Goal: Information Seeking & Learning: Learn about a topic

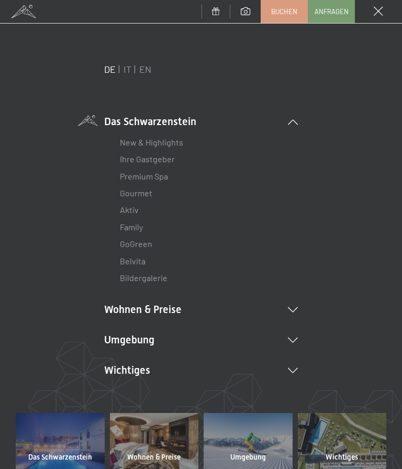
click at [186, 140] on li "New & Highlights" at bounding box center [201, 142] width 162 height 17
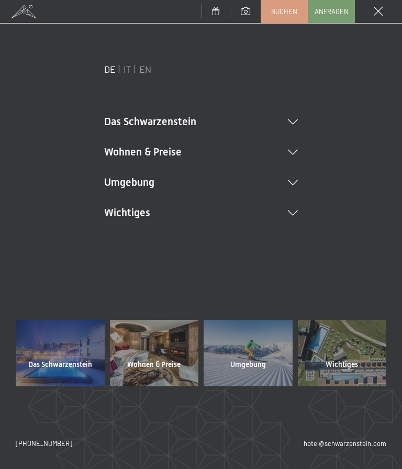
click at [152, 146] on li "Wohnen & Preise Inklusivleistungen Zimmer & Preise Liste Angebote Liste Familie…" at bounding box center [201, 152] width 194 height 15
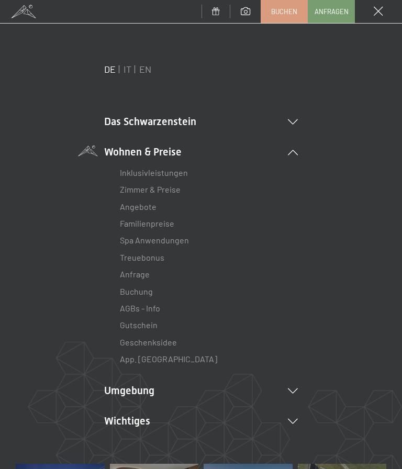
click at [174, 188] on link "Zimmer & Preise" at bounding box center [150, 189] width 61 height 10
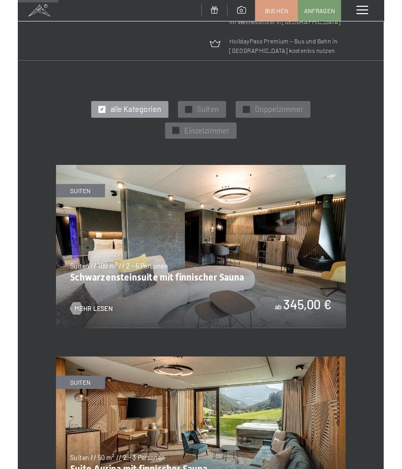
scroll to position [435, 0]
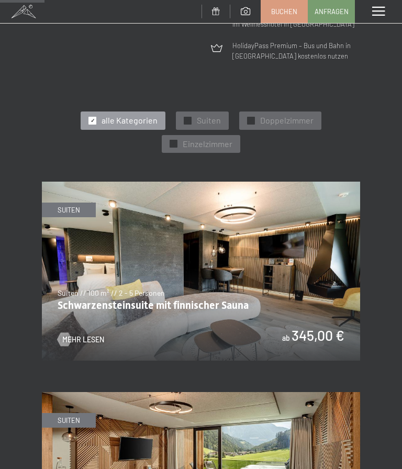
click at [211, 115] on span "Suiten" at bounding box center [209, 121] width 24 height 12
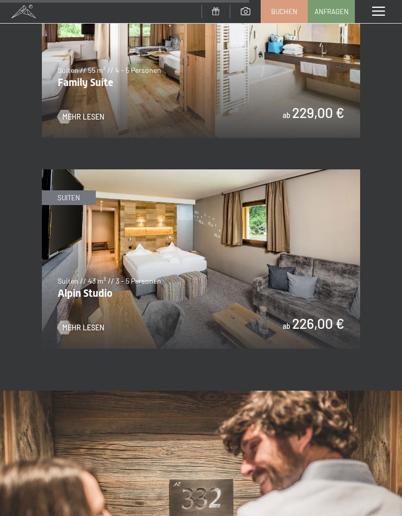
scroll to position [1502, 0]
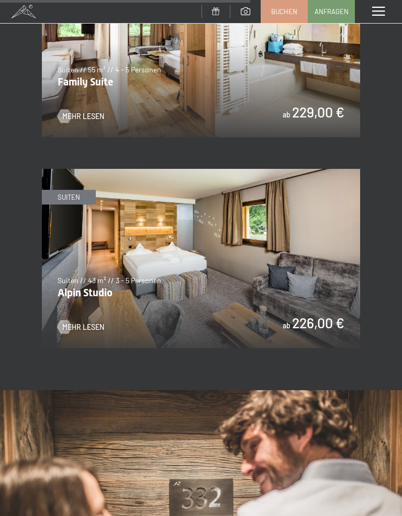
click at [69, 320] on div at bounding box center [65, 327] width 8 height 14
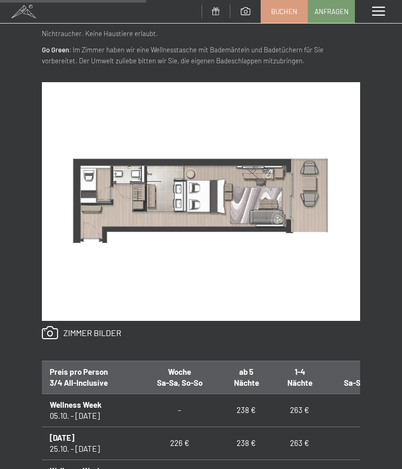
scroll to position [447, 0]
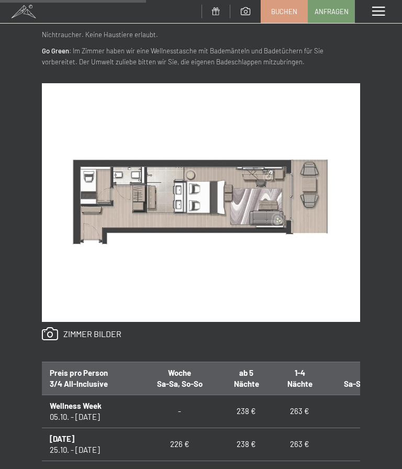
click at [88, 327] on link at bounding box center [82, 334] width 80 height 14
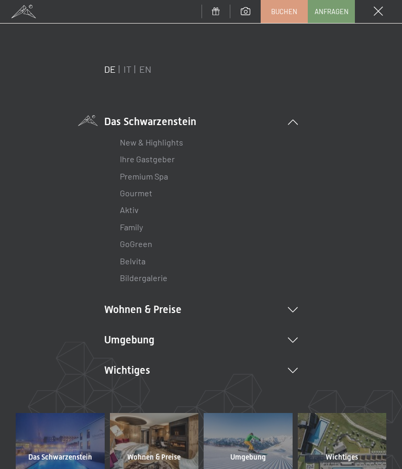
click at [152, 174] on link "Premium Spa" at bounding box center [144, 176] width 48 height 10
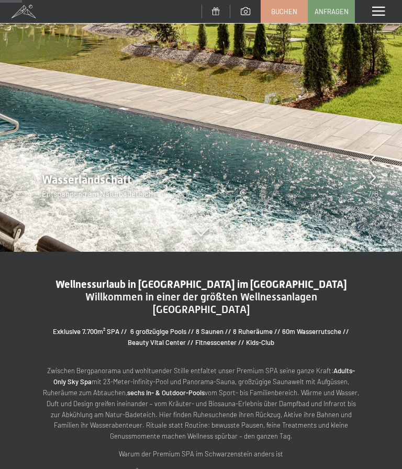
scroll to position [215, 0]
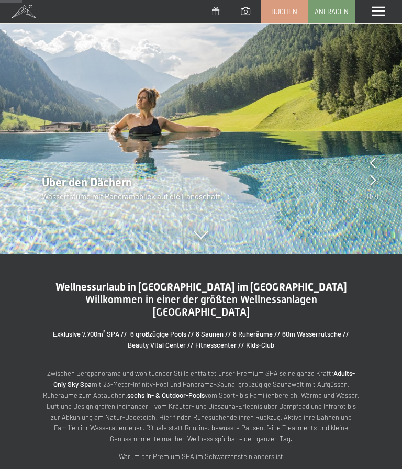
click at [381, 12] on span at bounding box center [379, 11] width 13 height 9
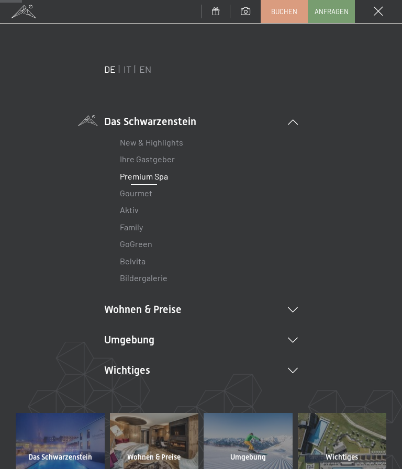
click at [163, 274] on link "Bildergalerie" at bounding box center [144, 278] width 48 height 10
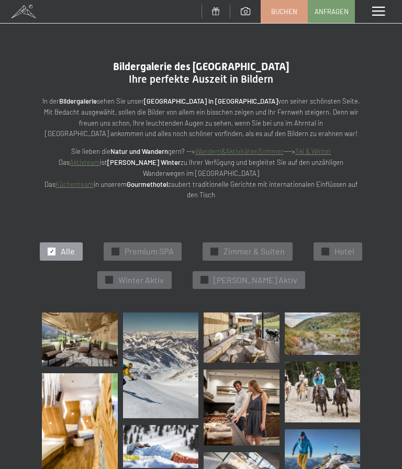
click at [88, 336] on img at bounding box center [80, 340] width 76 height 54
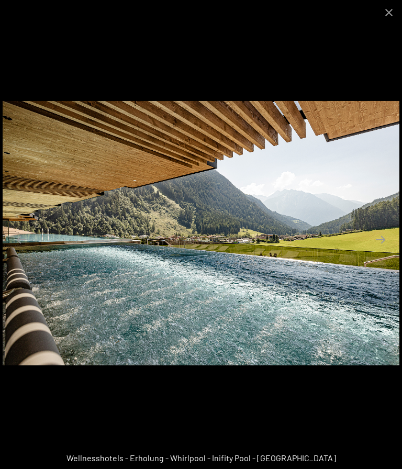
click at [388, 239] on button "Next slide" at bounding box center [381, 239] width 22 height 20
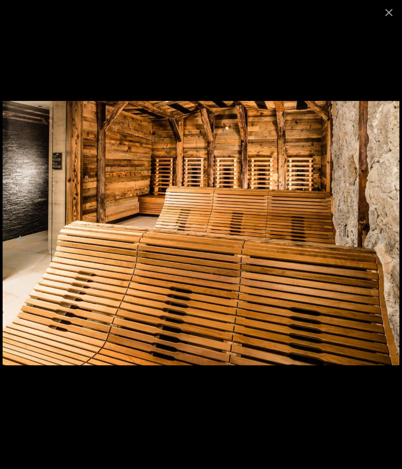
click at [381, 240] on button "Next slide" at bounding box center [381, 239] width 22 height 20
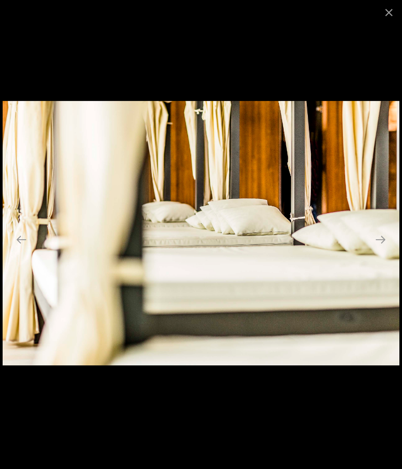
click at [387, 240] on button "Next slide" at bounding box center [381, 239] width 22 height 20
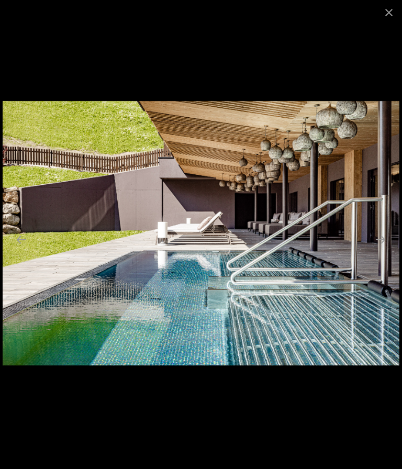
click at [380, 244] on button "Next slide" at bounding box center [381, 239] width 22 height 20
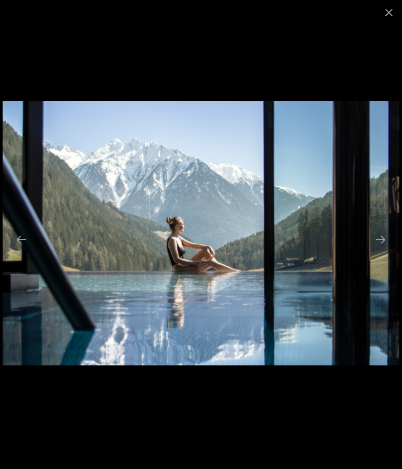
click at [386, 241] on button "Next slide" at bounding box center [381, 239] width 22 height 20
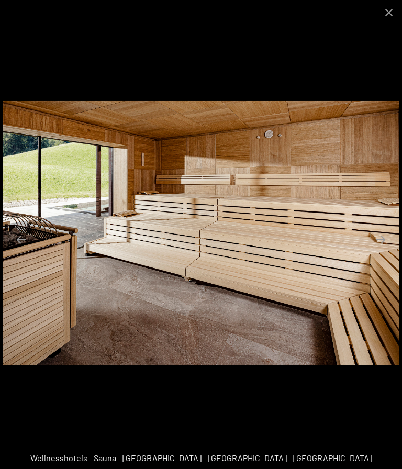
click at [383, 236] on button "Next slide" at bounding box center [381, 239] width 22 height 20
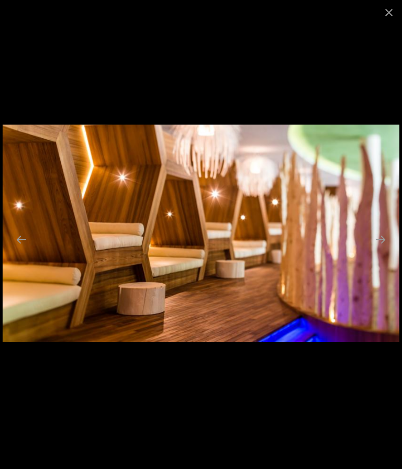
click at [389, 232] on button "Next slide" at bounding box center [381, 239] width 22 height 20
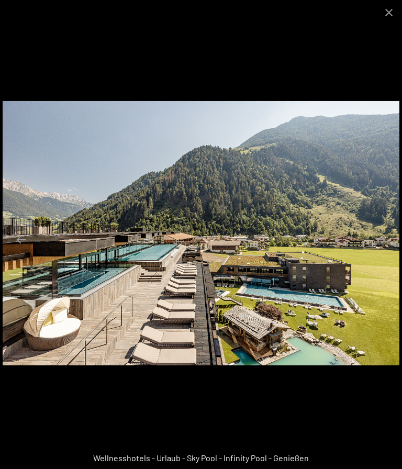
click at [378, 235] on button "Next slide" at bounding box center [381, 239] width 22 height 20
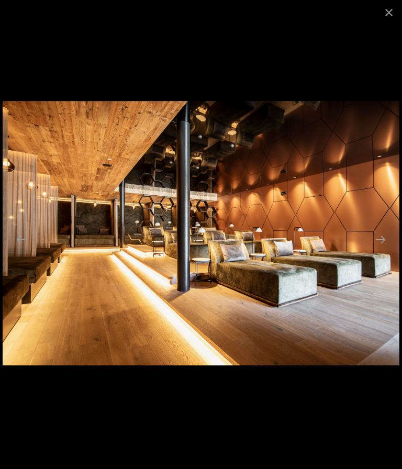
click at [379, 238] on button "Next slide" at bounding box center [381, 239] width 22 height 20
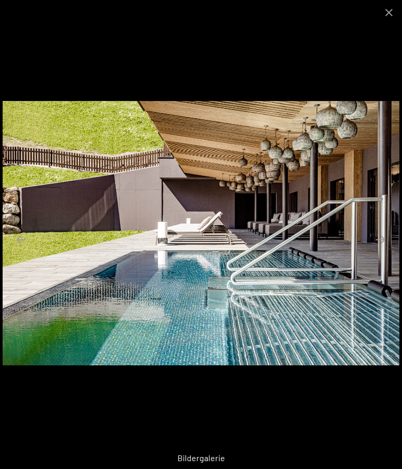
click at [384, 241] on button "Next slide" at bounding box center [381, 239] width 22 height 20
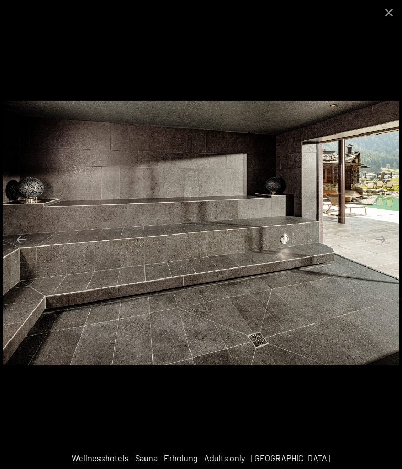
click at [381, 235] on button "Next slide" at bounding box center [381, 239] width 22 height 20
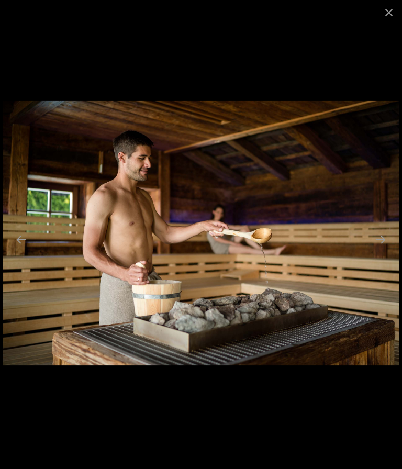
click at [376, 241] on button "Next slide" at bounding box center [381, 239] width 22 height 20
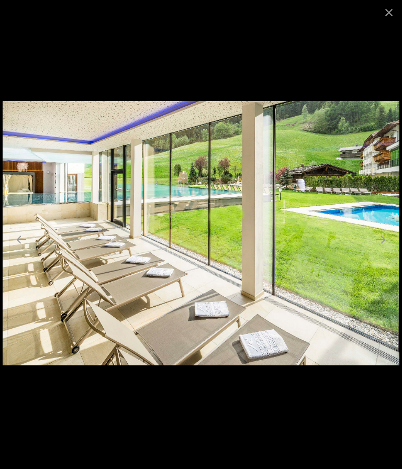
click at [387, 230] on button "Next slide" at bounding box center [381, 239] width 22 height 20
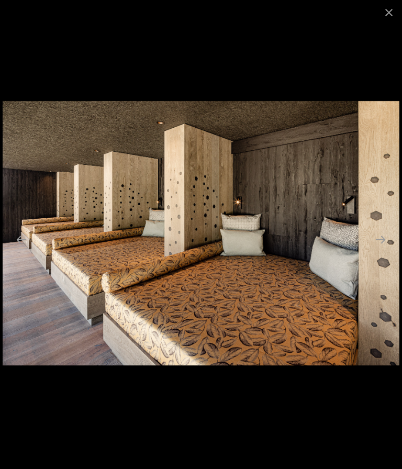
click at [385, 234] on button "Next slide" at bounding box center [381, 239] width 22 height 20
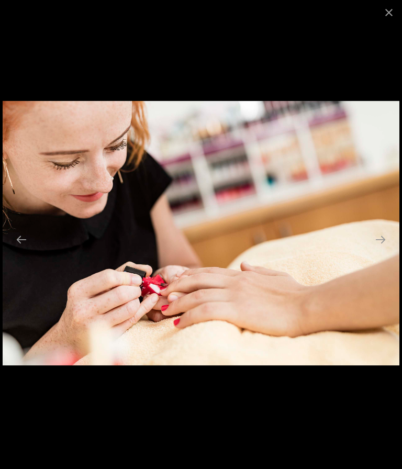
click at [381, 238] on button "Next slide" at bounding box center [381, 239] width 22 height 20
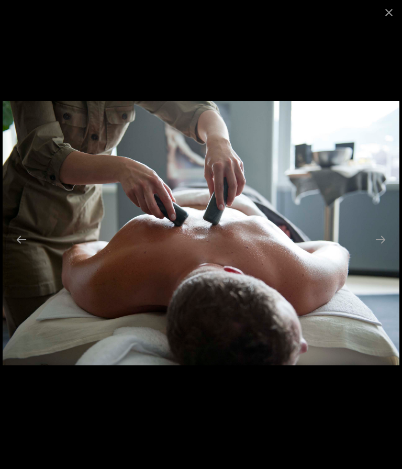
click at [385, 240] on button "Next slide" at bounding box center [381, 239] width 22 height 20
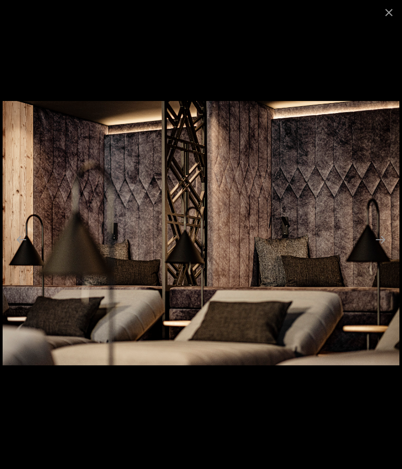
click at [381, 242] on button "Next slide" at bounding box center [381, 239] width 22 height 20
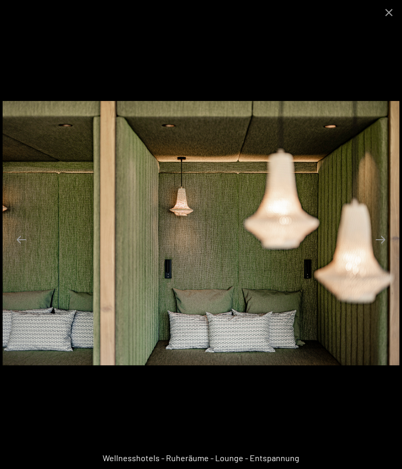
click at [385, 235] on button "Next slide" at bounding box center [381, 239] width 22 height 20
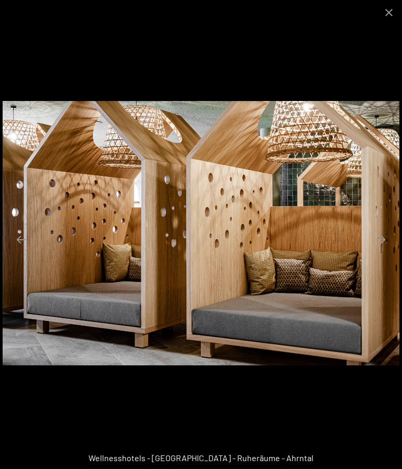
click at [385, 237] on button "Next slide" at bounding box center [381, 239] width 22 height 20
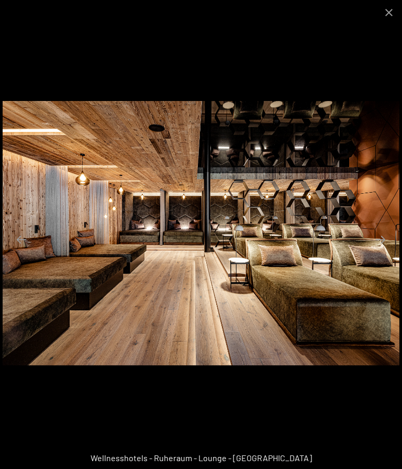
click at [383, 237] on button "Next slide" at bounding box center [381, 239] width 22 height 20
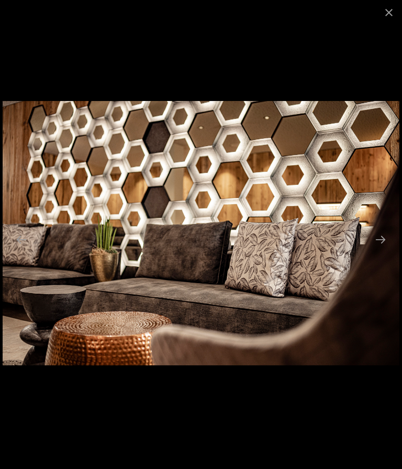
click at [381, 240] on button "Next slide" at bounding box center [381, 239] width 22 height 20
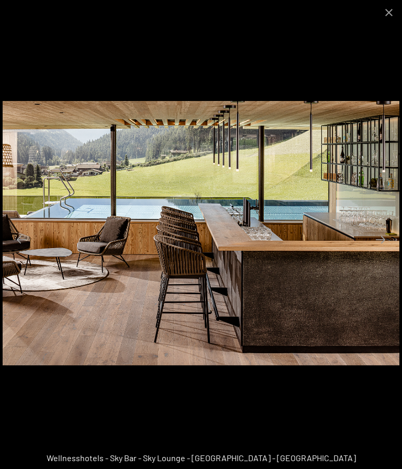
click at [381, 236] on button "Next slide" at bounding box center [381, 239] width 22 height 20
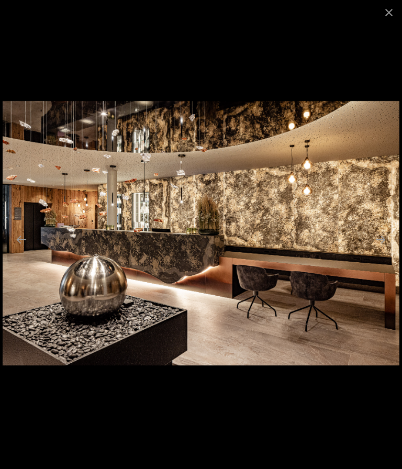
click at [380, 235] on button "Next slide" at bounding box center [381, 239] width 22 height 20
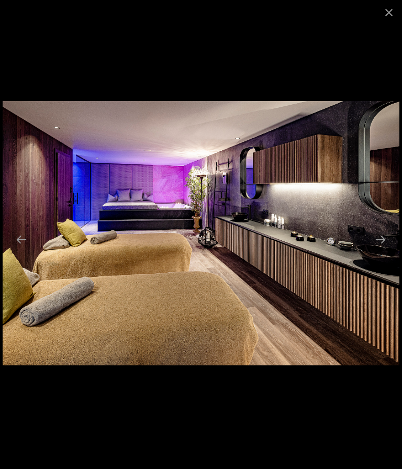
click at [380, 234] on button "Next slide" at bounding box center [381, 239] width 22 height 20
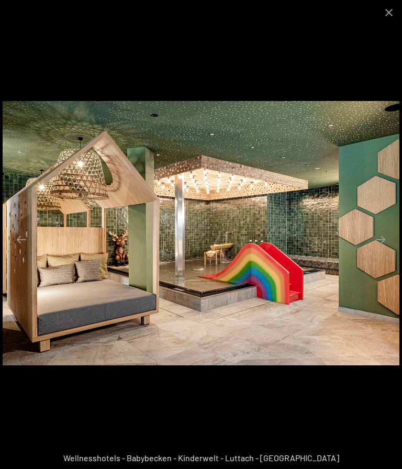
click at [384, 238] on button "Next slide" at bounding box center [381, 239] width 22 height 20
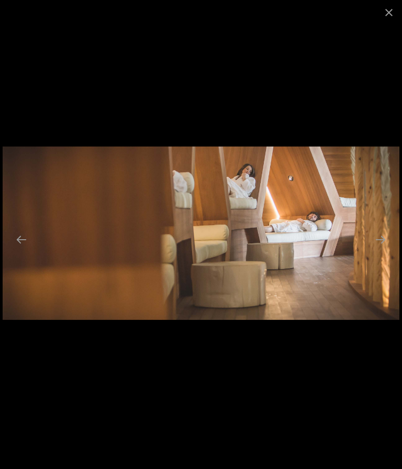
click at [378, 230] on button "Next slide" at bounding box center [381, 239] width 22 height 20
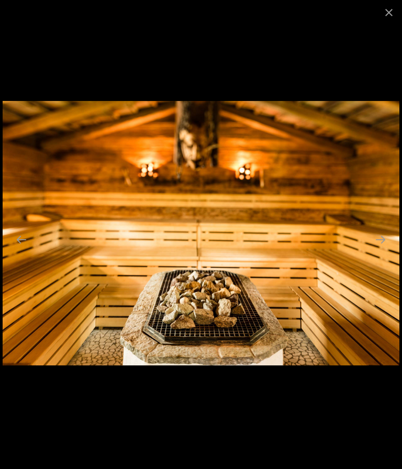
click at [381, 233] on button "Next slide" at bounding box center [381, 239] width 22 height 20
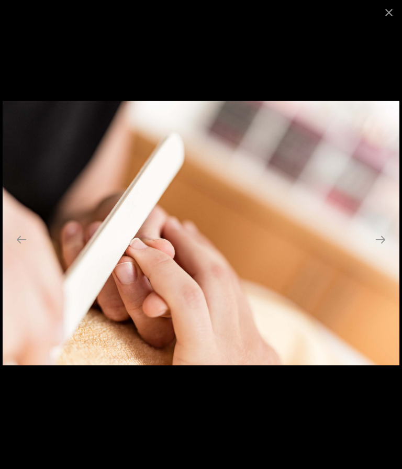
click at [382, 235] on button "Next slide" at bounding box center [381, 239] width 22 height 20
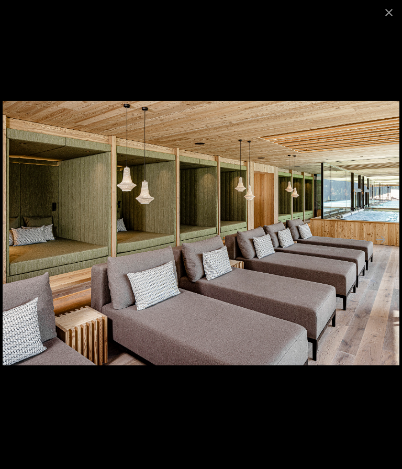
click at [381, 239] on button "Next slide" at bounding box center [381, 239] width 22 height 20
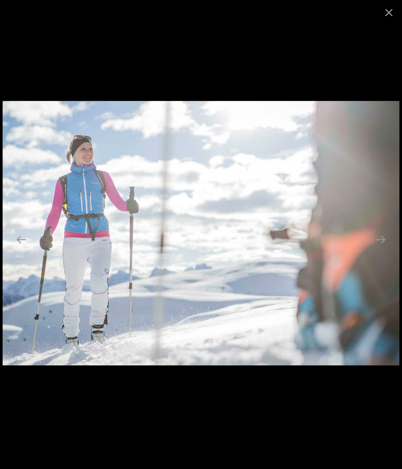
click at [387, 238] on button "Next slide" at bounding box center [381, 239] width 22 height 20
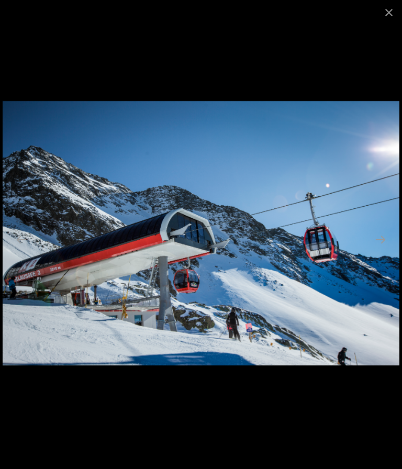
click at [380, 238] on button "Next slide" at bounding box center [381, 239] width 22 height 20
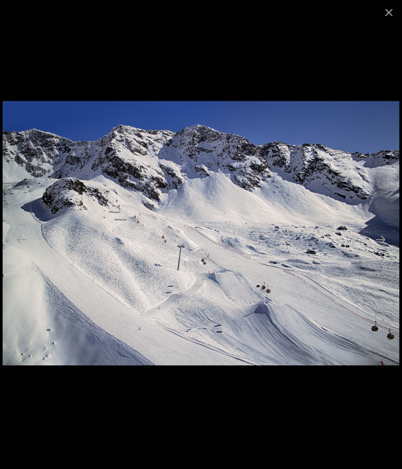
click at [382, 235] on button "Next slide" at bounding box center [381, 239] width 22 height 20
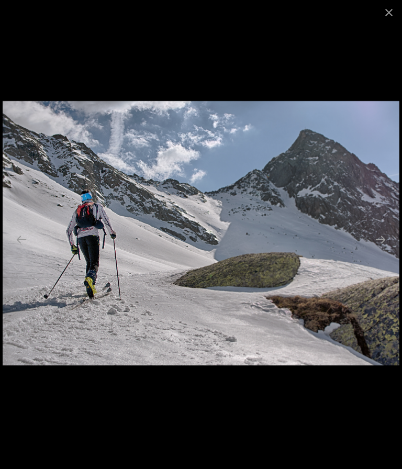
click at [380, 234] on button "Next slide" at bounding box center [381, 239] width 22 height 20
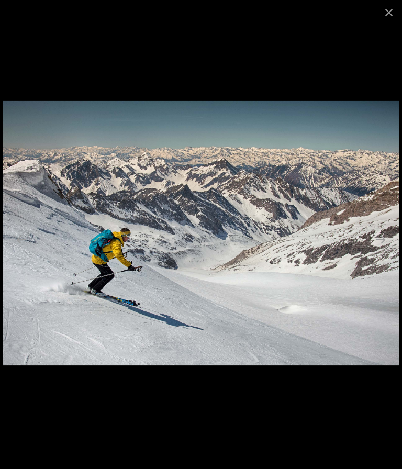
click at [386, 234] on button "Next slide" at bounding box center [381, 239] width 22 height 20
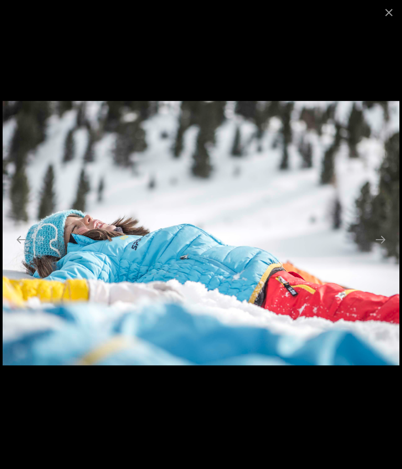
click at [380, 236] on button "Next slide" at bounding box center [381, 239] width 22 height 20
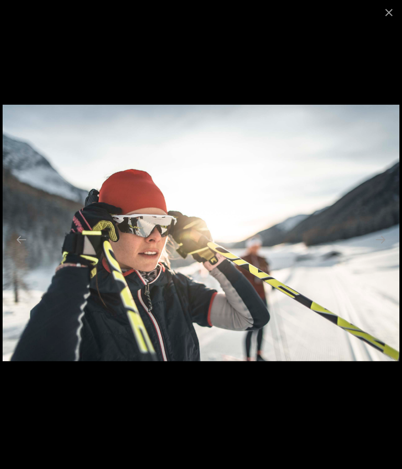
click at [380, 244] on button "Next slide" at bounding box center [381, 239] width 22 height 20
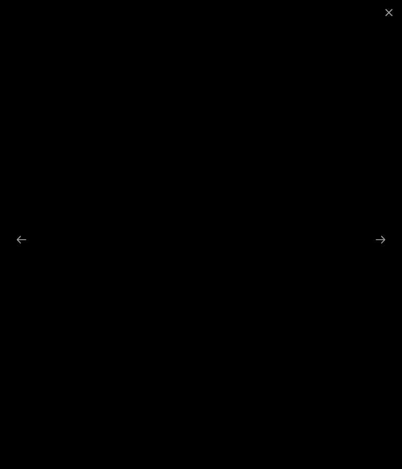
click at [384, 241] on button "Next slide" at bounding box center [381, 239] width 22 height 20
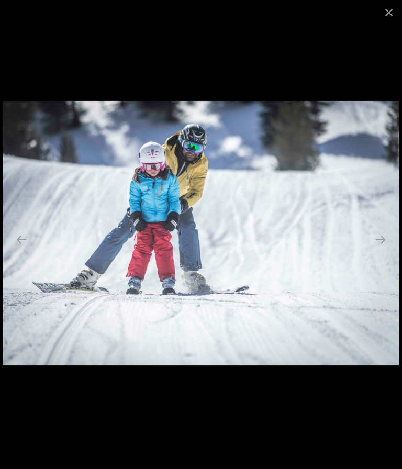
click at [379, 242] on button "Next slide" at bounding box center [381, 239] width 22 height 20
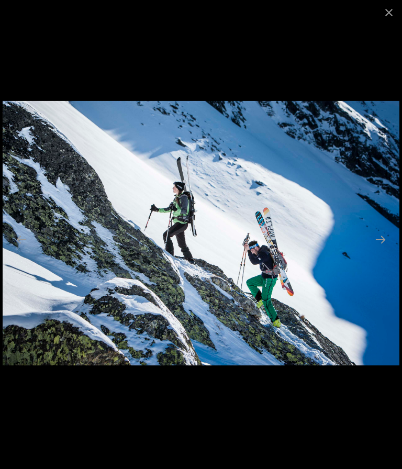
click at [380, 238] on button "Next slide" at bounding box center [381, 239] width 22 height 20
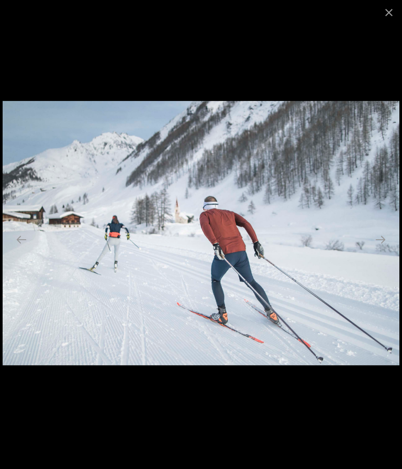
click at [378, 240] on button "Next slide" at bounding box center [381, 239] width 22 height 20
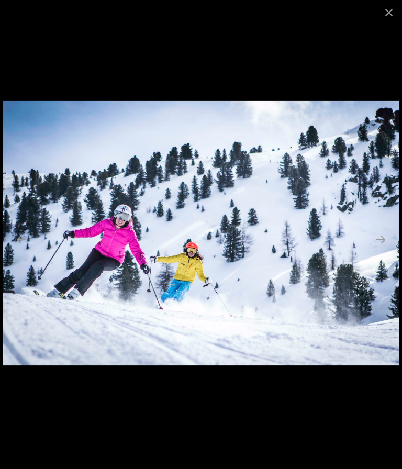
click at [381, 238] on button "Next slide" at bounding box center [381, 239] width 22 height 20
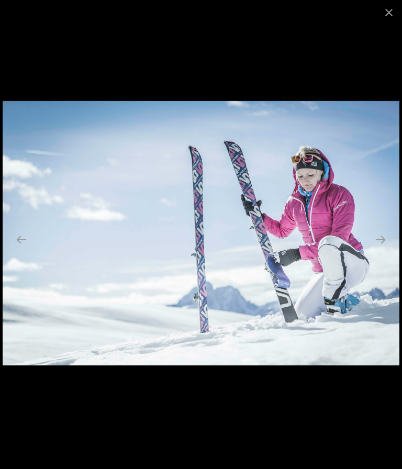
click at [382, 237] on button "Next slide" at bounding box center [381, 239] width 22 height 20
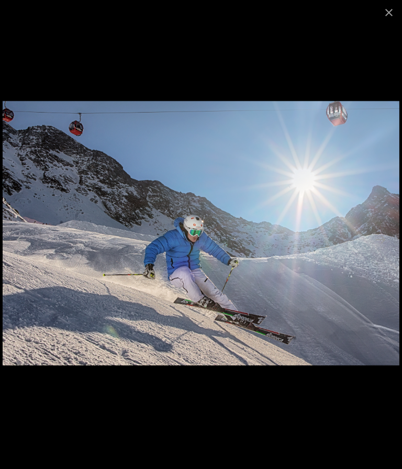
click at [382, 234] on button "Next slide" at bounding box center [381, 239] width 22 height 20
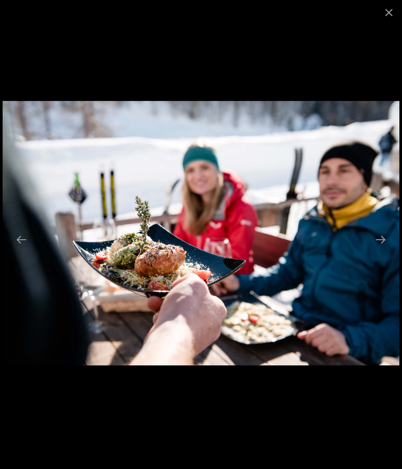
click at [384, 237] on button "Next slide" at bounding box center [381, 239] width 22 height 20
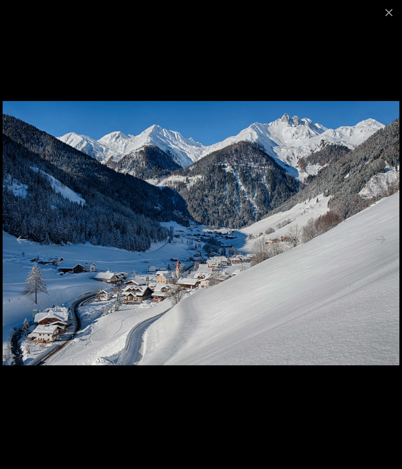
click at [381, 237] on button "Next slide" at bounding box center [381, 239] width 22 height 20
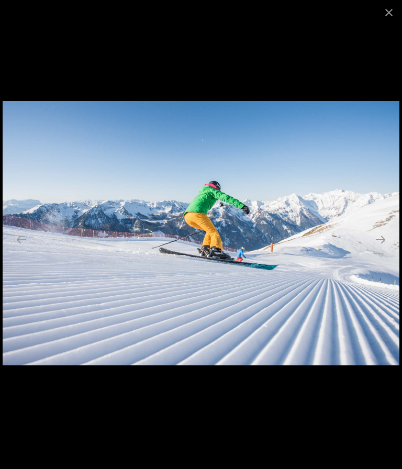
click at [386, 238] on button "Next slide" at bounding box center [381, 239] width 22 height 20
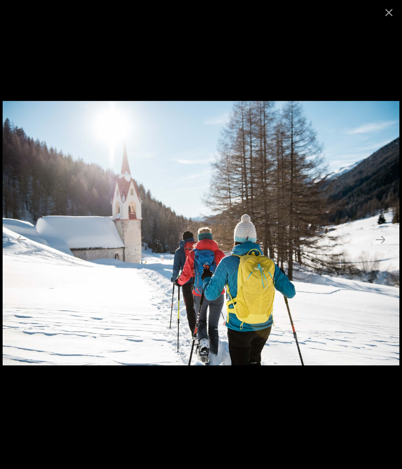
click at [385, 238] on button "Next slide" at bounding box center [381, 239] width 22 height 20
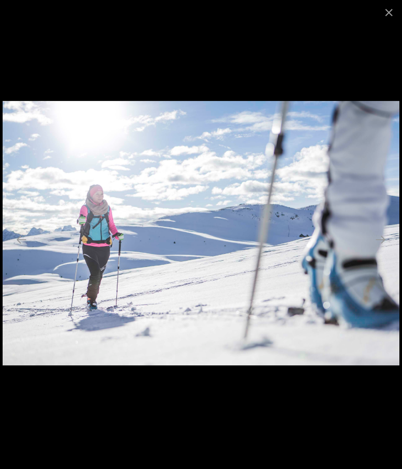
click at [382, 236] on button "Next slide" at bounding box center [381, 239] width 22 height 20
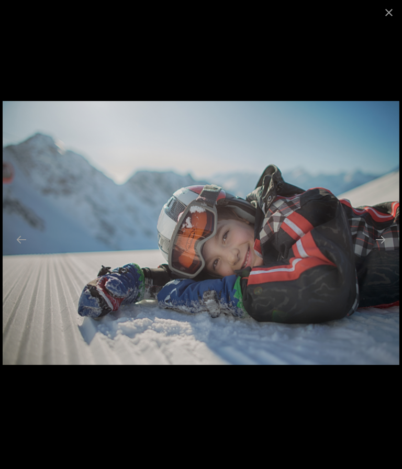
click at [380, 239] on button "Next slide" at bounding box center [381, 239] width 22 height 20
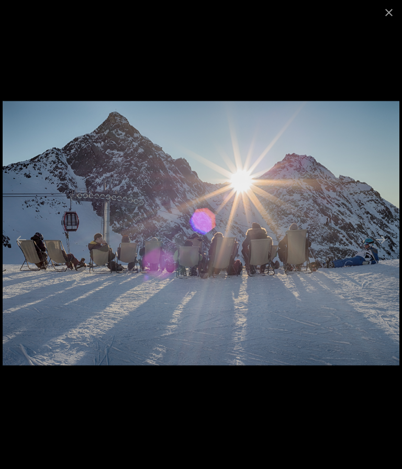
click at [381, 234] on button "Next slide" at bounding box center [381, 239] width 22 height 20
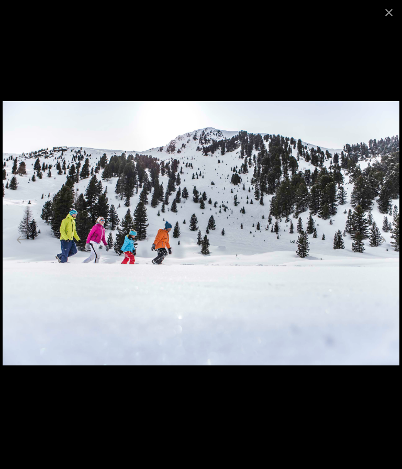
click at [379, 240] on button "Next slide" at bounding box center [381, 239] width 22 height 20
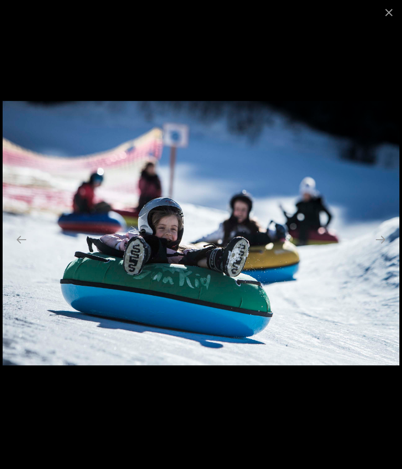
click at [376, 237] on button "Next slide" at bounding box center [381, 239] width 22 height 20
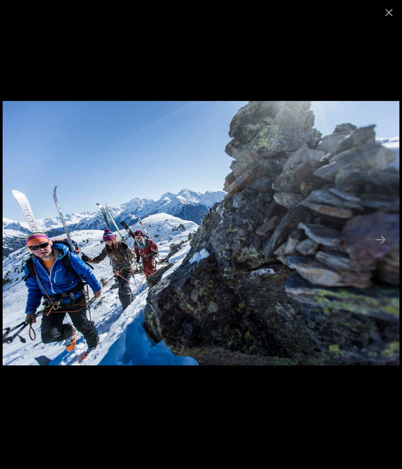
click at [378, 238] on button "Next slide" at bounding box center [381, 239] width 22 height 20
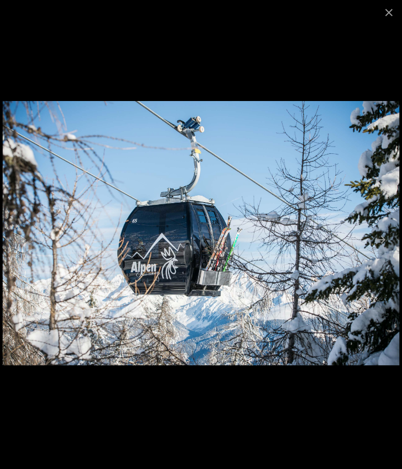
click at [379, 239] on button "Next slide" at bounding box center [381, 239] width 22 height 20
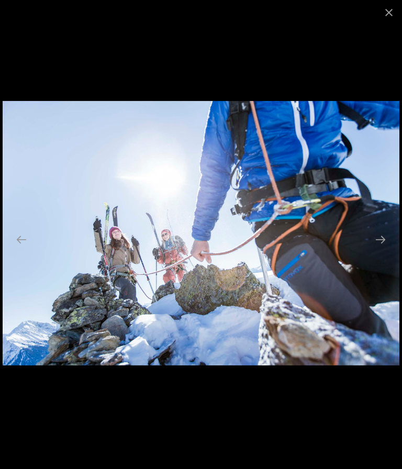
click at [377, 232] on button "Next slide" at bounding box center [381, 239] width 22 height 20
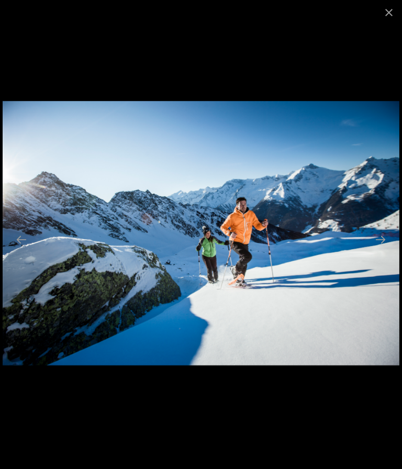
click at [378, 236] on button "Next slide" at bounding box center [381, 239] width 22 height 20
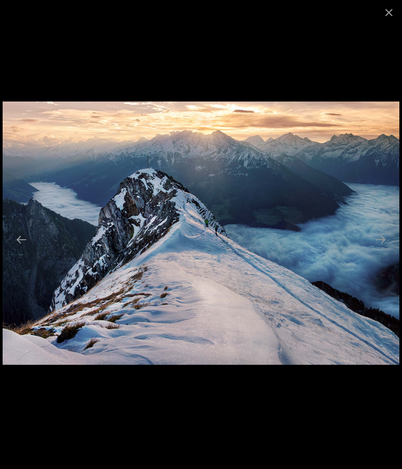
click at [380, 238] on button "Next slide" at bounding box center [381, 239] width 22 height 20
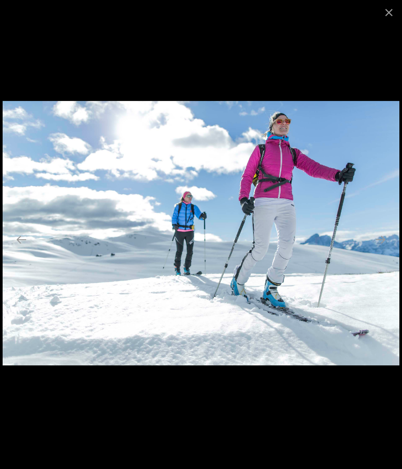
click at [382, 245] on button "Next slide" at bounding box center [381, 239] width 22 height 20
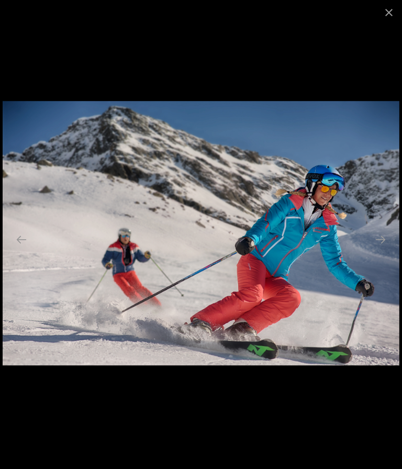
click at [384, 237] on button "Next slide" at bounding box center [381, 239] width 22 height 20
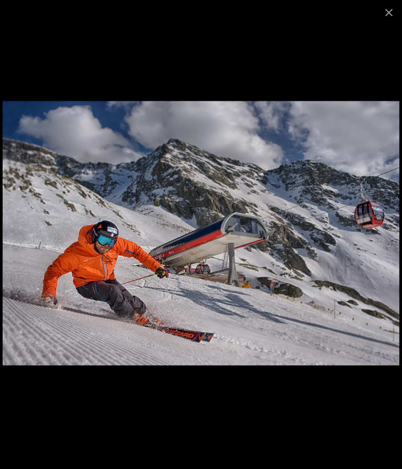
click at [384, 237] on button "Next slide" at bounding box center [381, 239] width 22 height 20
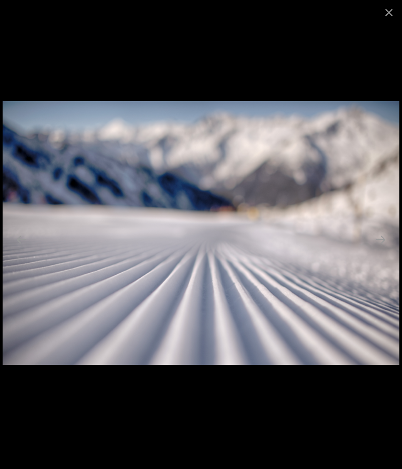
click at [385, 237] on button "Next slide" at bounding box center [381, 239] width 22 height 20
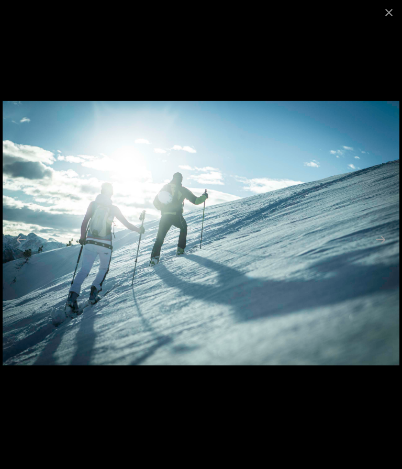
click at [387, 238] on button "Next slide" at bounding box center [381, 239] width 22 height 20
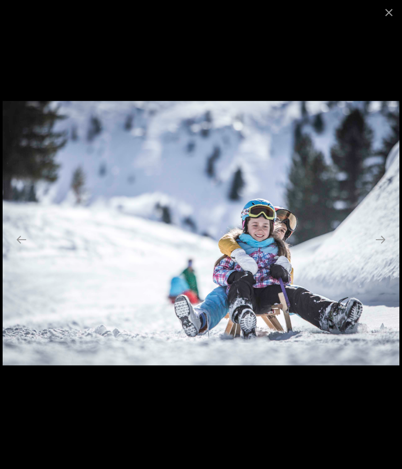
click at [384, 245] on button "Next slide" at bounding box center [381, 239] width 22 height 20
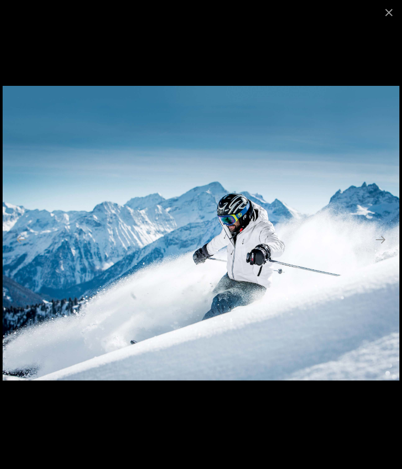
click at [384, 243] on button "Next slide" at bounding box center [381, 239] width 22 height 20
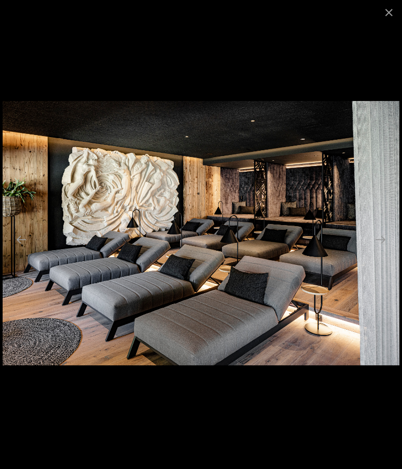
click at [380, 240] on button "Next slide" at bounding box center [381, 239] width 22 height 20
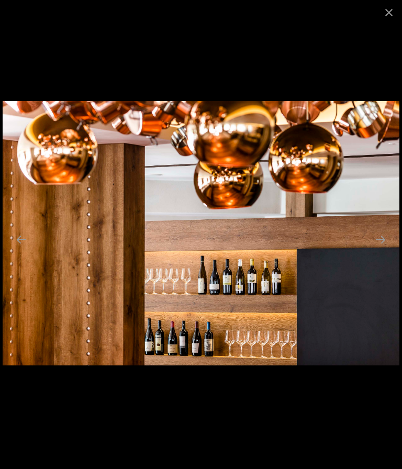
click at [383, 241] on button "Next slide" at bounding box center [381, 239] width 22 height 20
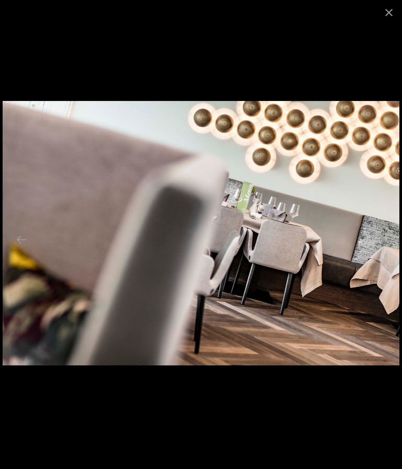
click at [390, 235] on button "Next slide" at bounding box center [381, 239] width 22 height 20
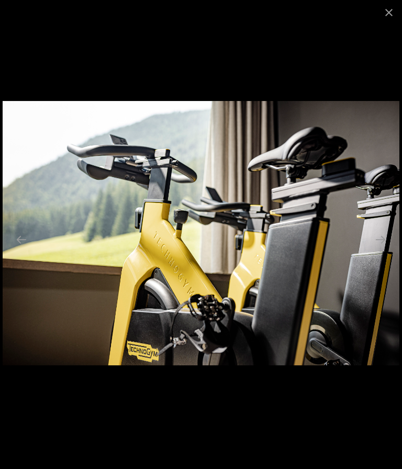
click at [388, 236] on button "Next slide" at bounding box center [381, 239] width 22 height 20
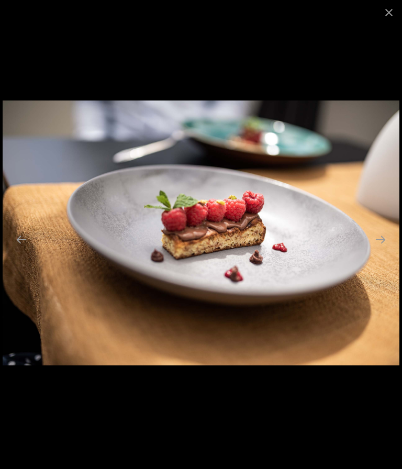
click at [387, 235] on button "Next slide" at bounding box center [381, 239] width 22 height 20
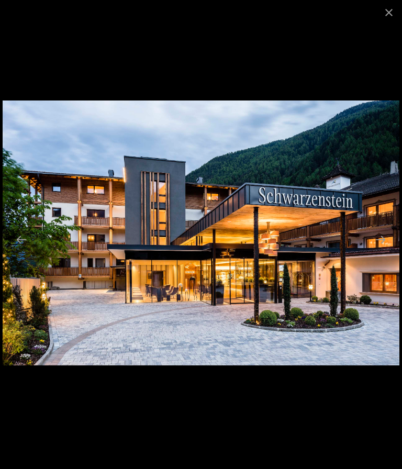
click at [378, 243] on button "Next slide" at bounding box center [381, 239] width 22 height 20
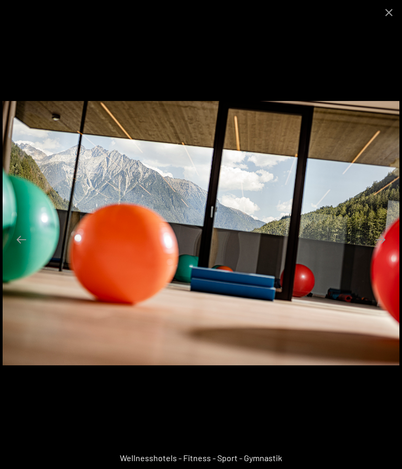
click at [380, 239] on button "Next slide" at bounding box center [381, 239] width 22 height 20
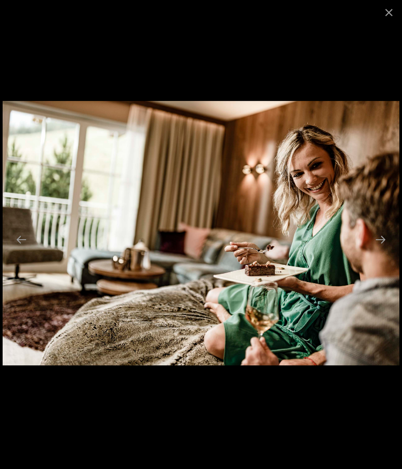
click at [383, 236] on button "Next slide" at bounding box center [381, 239] width 22 height 20
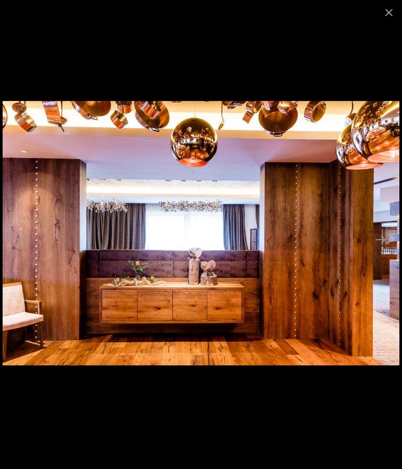
click at [378, 238] on button "Next slide" at bounding box center [381, 239] width 22 height 20
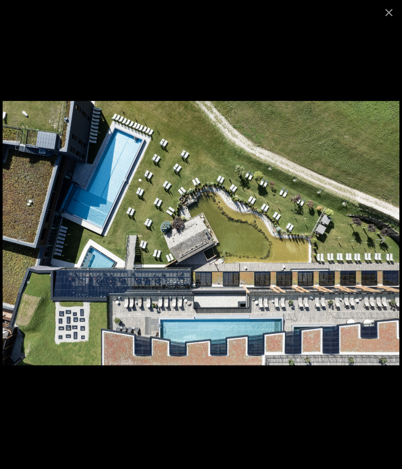
click at [383, 242] on button "Next slide" at bounding box center [381, 239] width 22 height 20
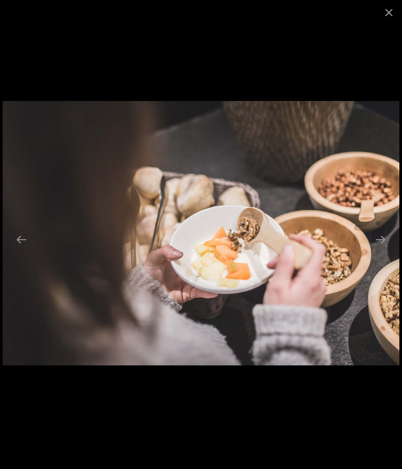
click at [380, 242] on button "Next slide" at bounding box center [381, 239] width 22 height 20
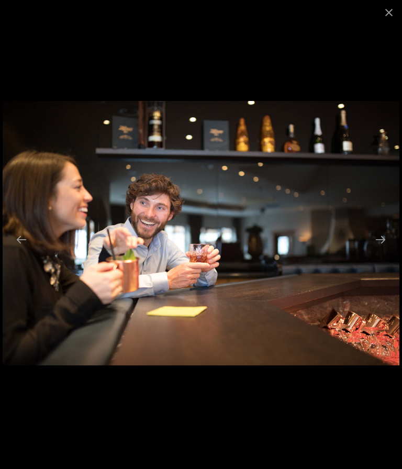
click at [384, 245] on button "Next slide" at bounding box center [381, 239] width 22 height 20
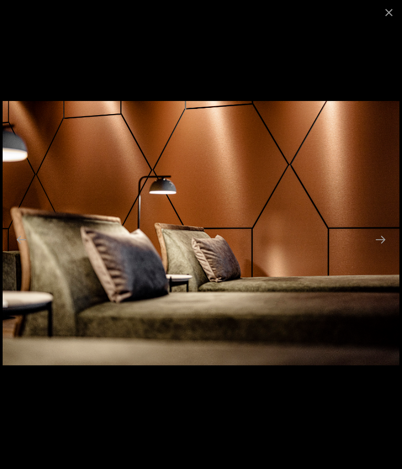
click at [381, 239] on button "Next slide" at bounding box center [381, 239] width 22 height 20
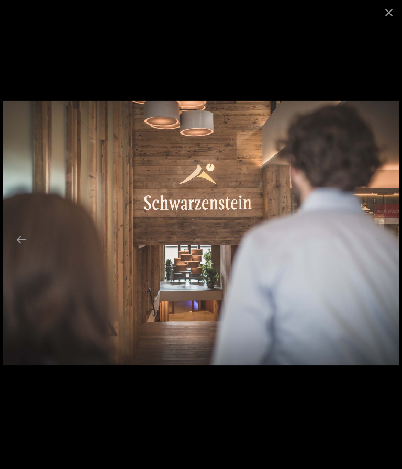
click at [385, 246] on button "Next slide" at bounding box center [381, 239] width 22 height 20
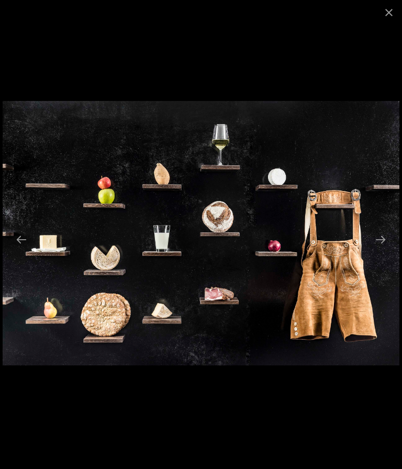
click at [384, 238] on button "Next slide" at bounding box center [381, 239] width 22 height 20
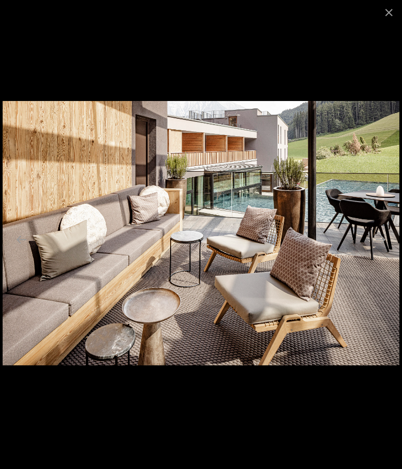
click at [378, 242] on button "Next slide" at bounding box center [381, 239] width 22 height 20
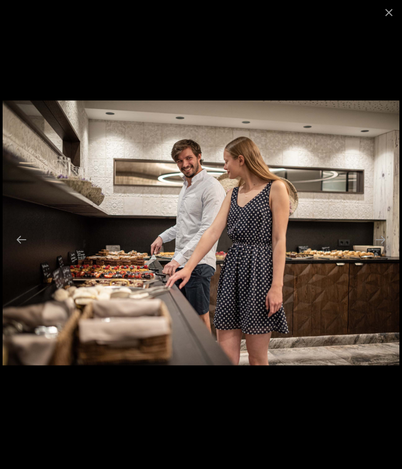
click at [379, 235] on button "Next slide" at bounding box center [381, 239] width 22 height 20
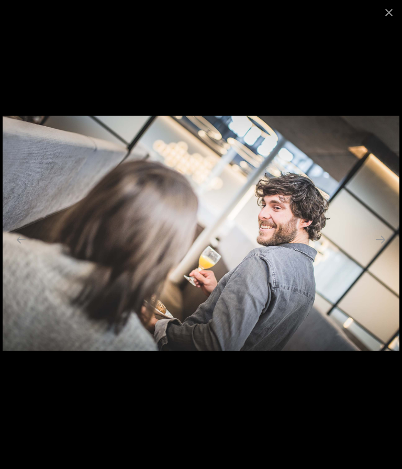
click at [380, 247] on button "Next slide" at bounding box center [381, 239] width 22 height 20
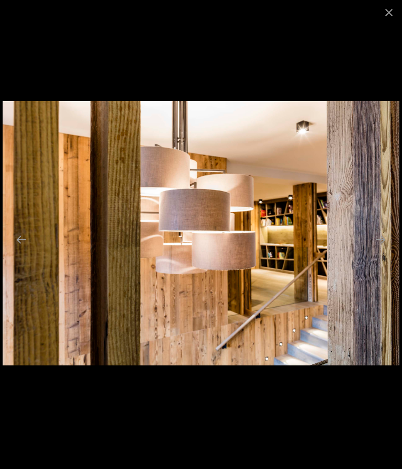
click at [382, 242] on button "Next slide" at bounding box center [381, 239] width 22 height 20
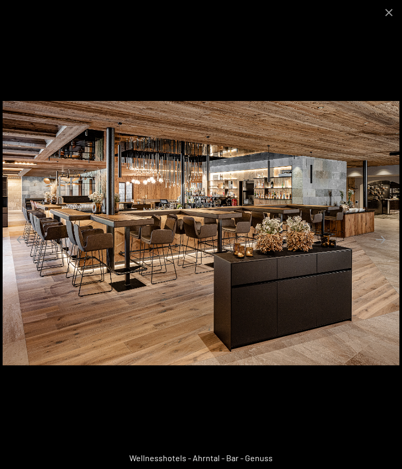
click at [384, 242] on button "Next slide" at bounding box center [381, 239] width 22 height 20
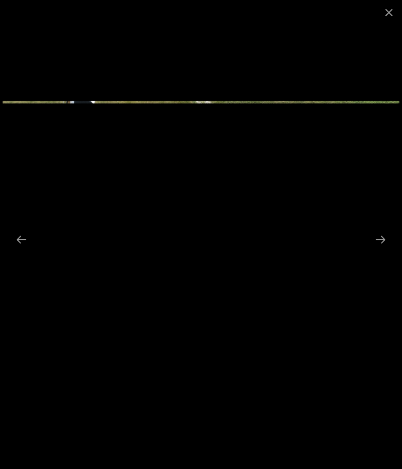
click at [382, 243] on button "Next slide" at bounding box center [381, 239] width 22 height 20
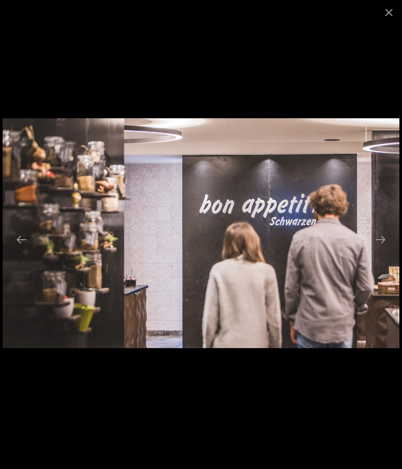
click at [384, 244] on button "Next slide" at bounding box center [381, 239] width 22 height 20
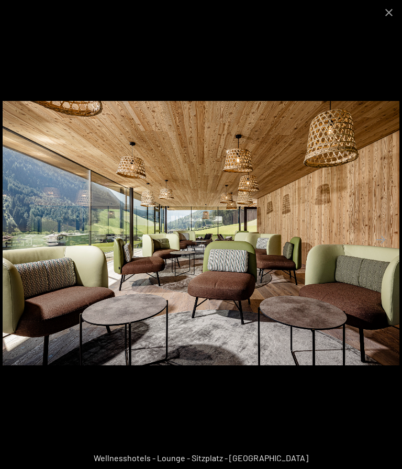
click at [382, 237] on button "Next slide" at bounding box center [381, 239] width 22 height 20
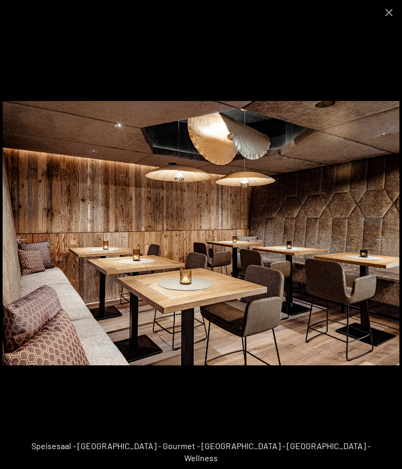
click at [386, 243] on button "Next slide" at bounding box center [381, 239] width 22 height 20
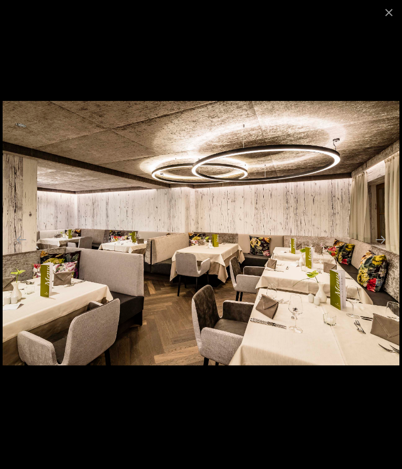
click at [387, 243] on button "Next slide" at bounding box center [381, 239] width 22 height 20
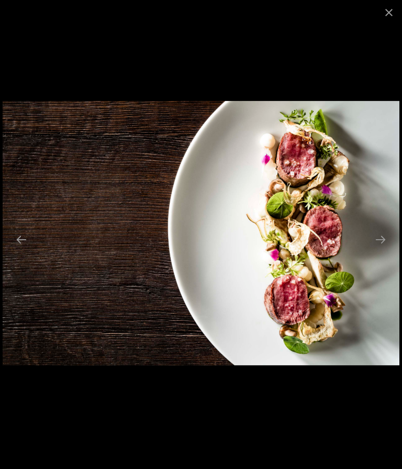
click at [383, 246] on button "Next slide" at bounding box center [381, 239] width 22 height 20
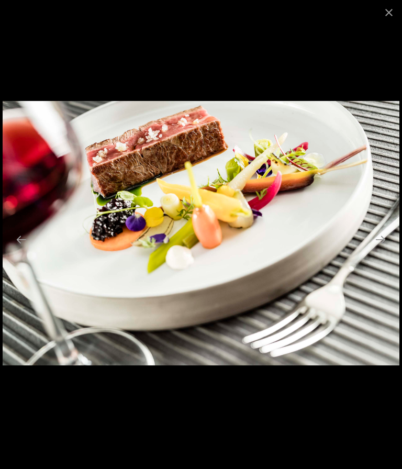
click at [385, 233] on button "Next slide" at bounding box center [381, 239] width 22 height 20
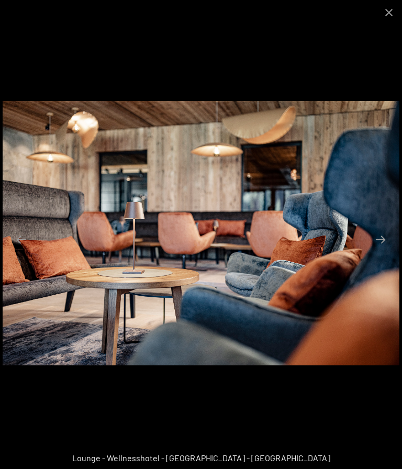
click at [385, 242] on button "Next slide" at bounding box center [381, 239] width 22 height 20
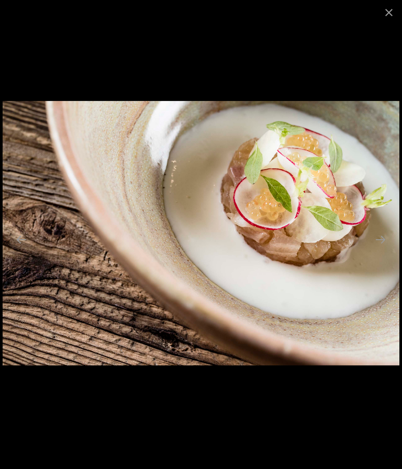
click at [386, 248] on button "Next slide" at bounding box center [381, 239] width 22 height 20
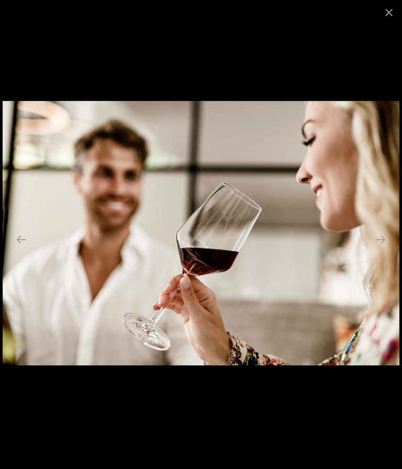
click at [391, 241] on button "Next slide" at bounding box center [381, 239] width 22 height 20
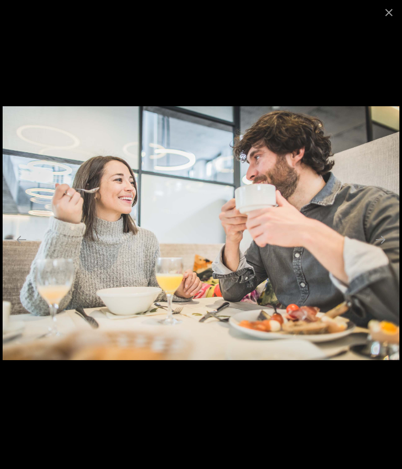
click at [387, 245] on button "Next slide" at bounding box center [381, 239] width 22 height 20
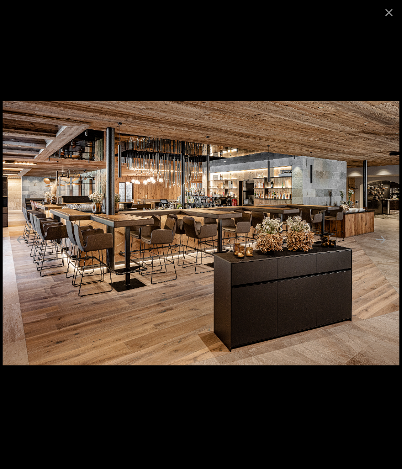
click at [389, 243] on button "Next slide" at bounding box center [381, 239] width 22 height 20
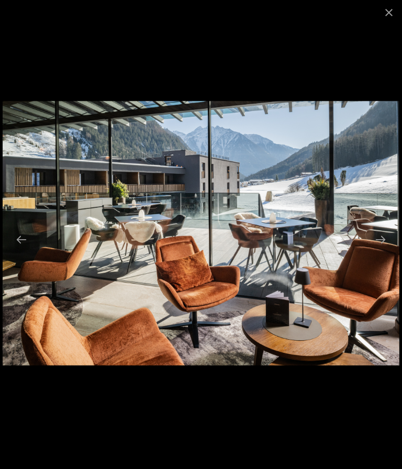
click at [386, 237] on button "Next slide" at bounding box center [381, 239] width 22 height 20
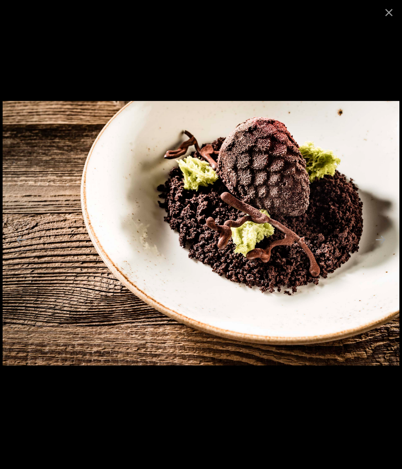
click at [384, 244] on button "Next slide" at bounding box center [381, 239] width 22 height 20
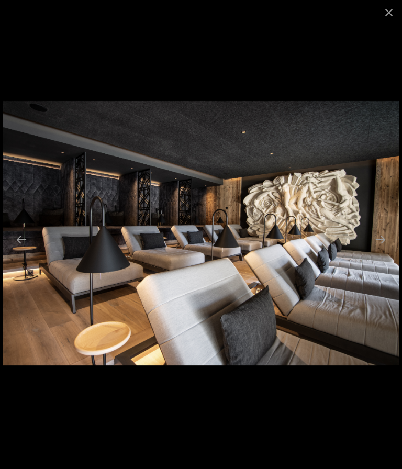
click at [381, 238] on button "Next slide" at bounding box center [381, 239] width 22 height 20
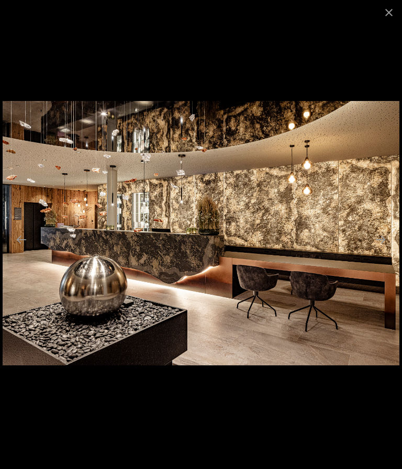
click at [383, 240] on button "Next slide" at bounding box center [381, 239] width 22 height 20
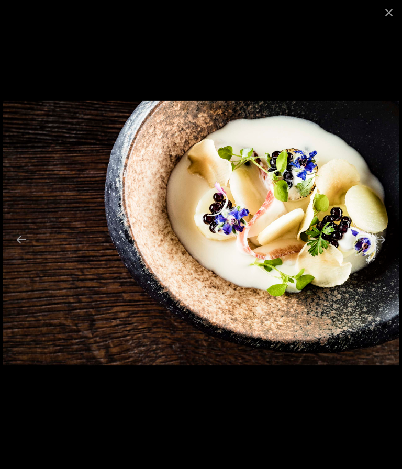
click at [384, 240] on button "Next slide" at bounding box center [381, 239] width 22 height 20
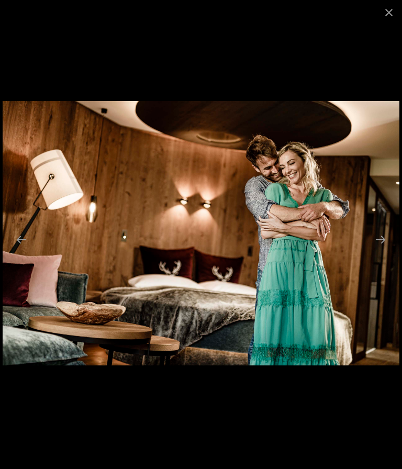
click at [384, 238] on button "Next slide" at bounding box center [381, 239] width 22 height 20
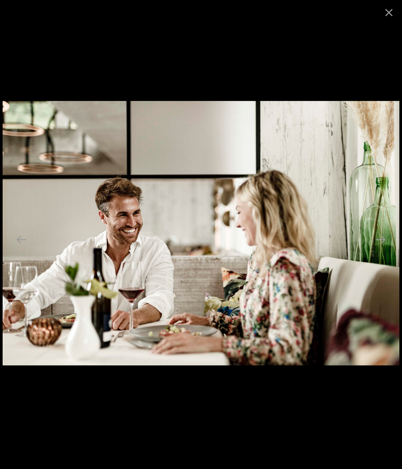
click at [386, 240] on button "Next slide" at bounding box center [381, 239] width 22 height 20
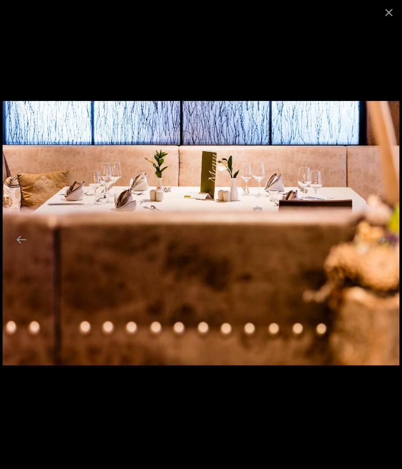
click at [388, 244] on button "Next slide" at bounding box center [381, 239] width 22 height 20
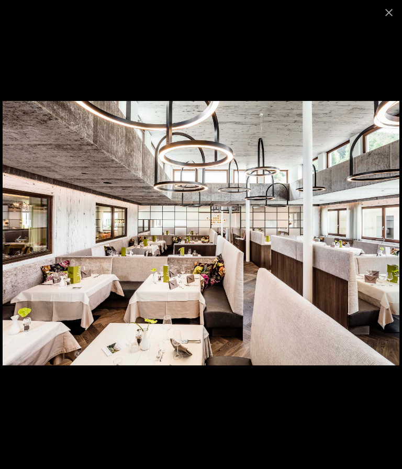
click at [390, 242] on button "Next slide" at bounding box center [381, 239] width 22 height 20
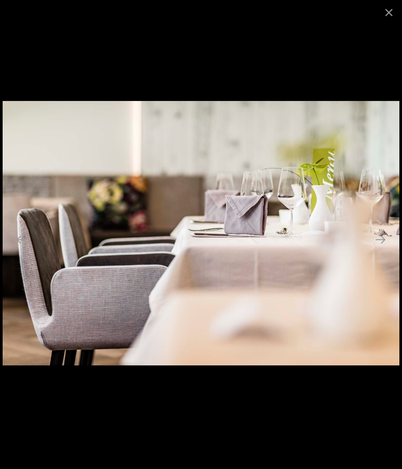
click at [382, 236] on button "Next slide" at bounding box center [381, 239] width 22 height 20
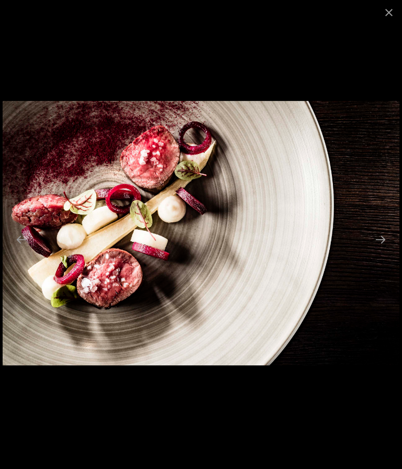
click at [379, 246] on button "Next slide" at bounding box center [381, 239] width 22 height 20
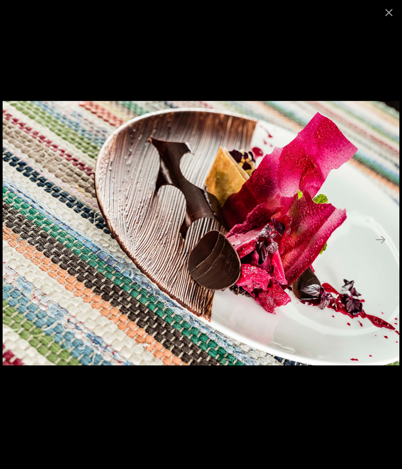
click at [383, 235] on button "Next slide" at bounding box center [381, 239] width 22 height 20
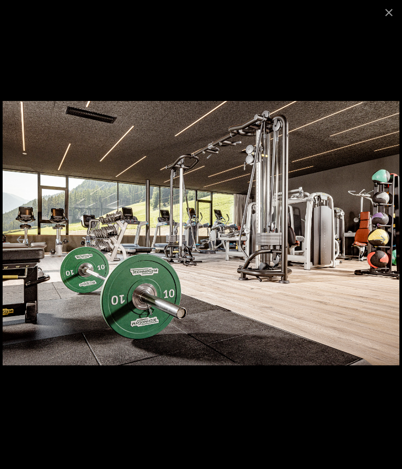
click at [385, 243] on button "Next slide" at bounding box center [381, 239] width 22 height 20
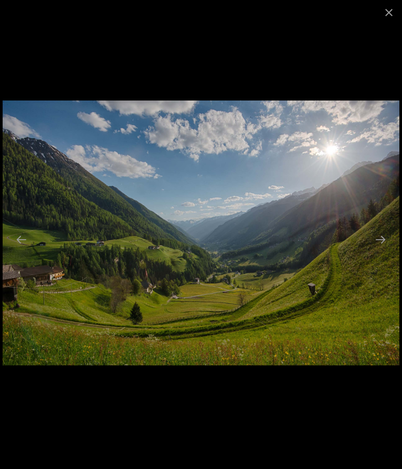
click at [380, 243] on button "Next slide" at bounding box center [381, 239] width 22 height 20
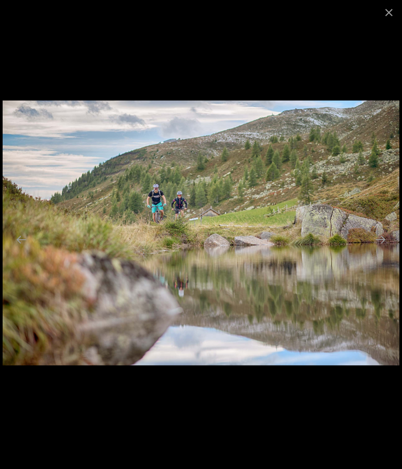
click at [388, 236] on button "Next slide" at bounding box center [381, 239] width 22 height 20
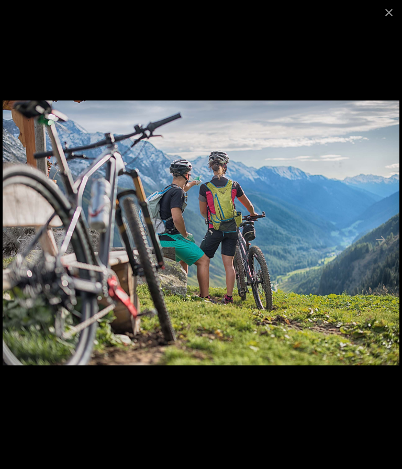
click at [388, 242] on button "Next slide" at bounding box center [381, 239] width 22 height 20
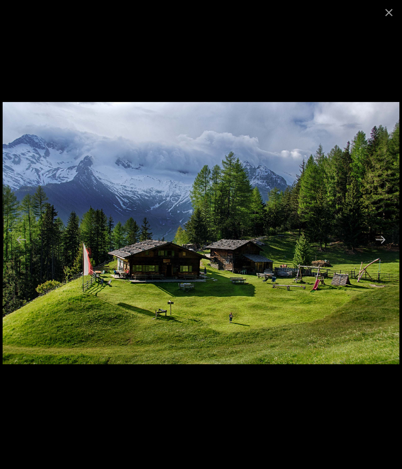
click at [387, 239] on button "Next slide" at bounding box center [381, 239] width 22 height 20
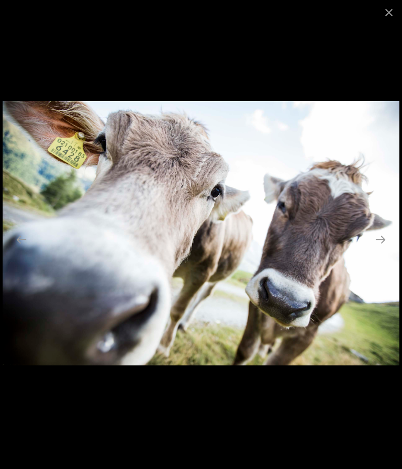
click at [385, 240] on button "Next slide" at bounding box center [381, 239] width 22 height 20
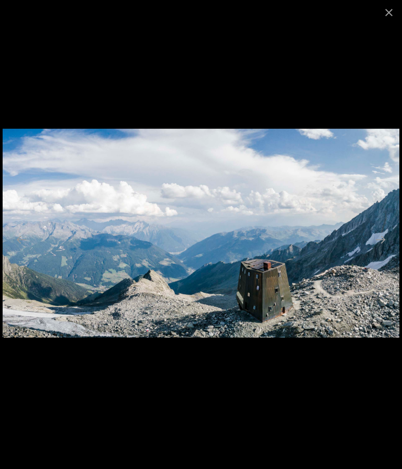
click at [379, 240] on button "Next slide" at bounding box center [381, 239] width 22 height 20
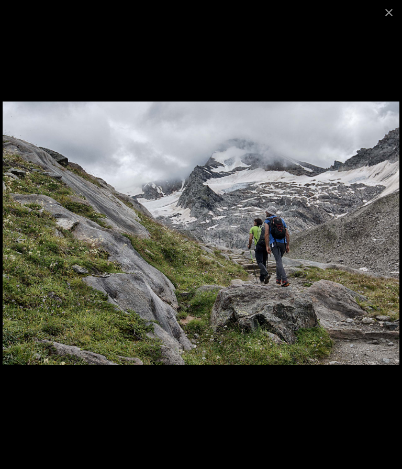
click at [380, 241] on button "Next slide" at bounding box center [381, 239] width 22 height 20
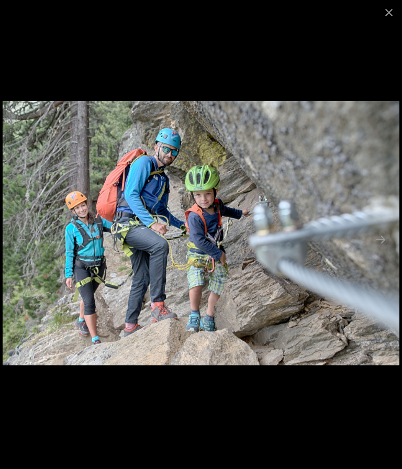
click at [378, 244] on button "Next slide" at bounding box center [381, 239] width 22 height 20
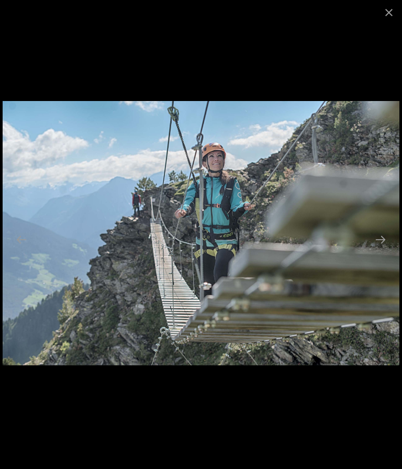
click at [378, 243] on button "Next slide" at bounding box center [381, 239] width 22 height 20
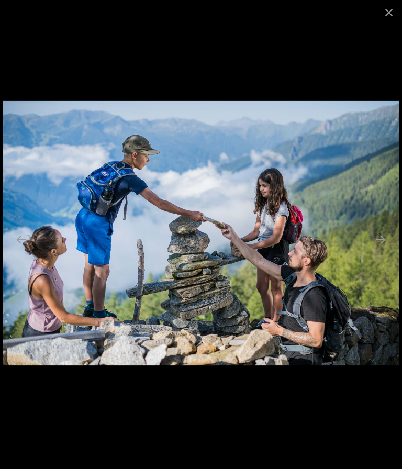
click at [376, 240] on button "Next slide" at bounding box center [381, 239] width 22 height 20
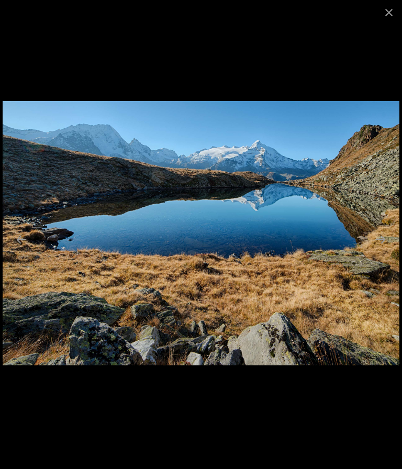
click at [384, 247] on button "Next slide" at bounding box center [381, 239] width 22 height 20
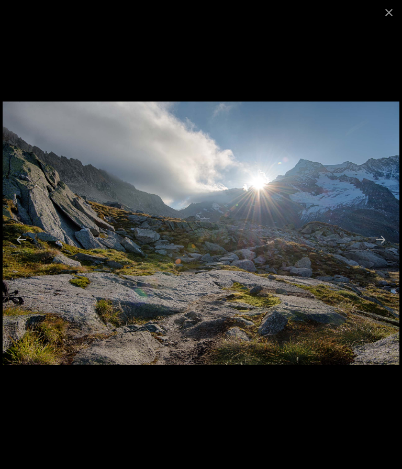
click at [381, 243] on button "Next slide" at bounding box center [381, 239] width 22 height 20
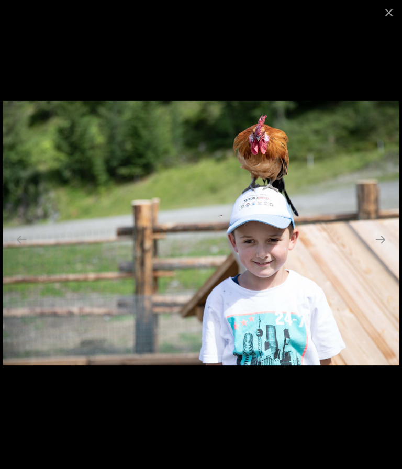
click at [382, 238] on button "Next slide" at bounding box center [381, 239] width 22 height 20
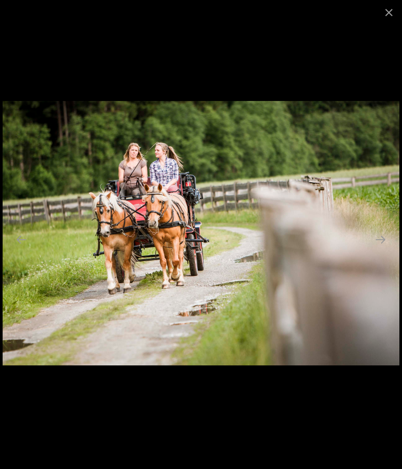
click at [379, 244] on button "Next slide" at bounding box center [381, 239] width 22 height 20
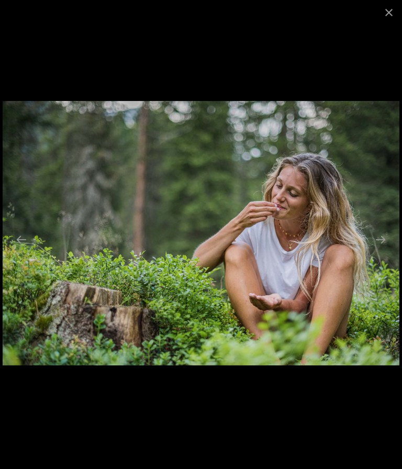
click at [380, 241] on button "Next slide" at bounding box center [381, 239] width 22 height 20
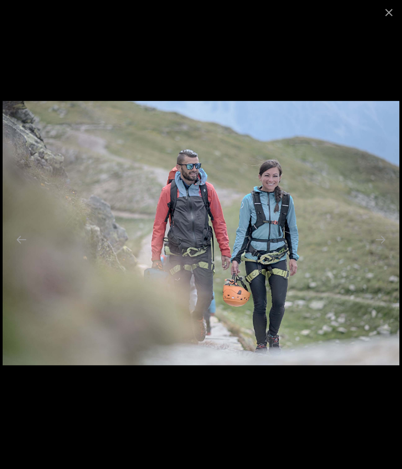
click at [390, 237] on button "Next slide" at bounding box center [381, 239] width 22 height 20
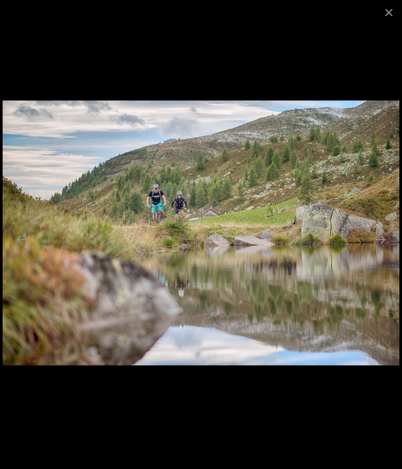
click at [388, 234] on button "Next slide" at bounding box center [381, 239] width 22 height 20
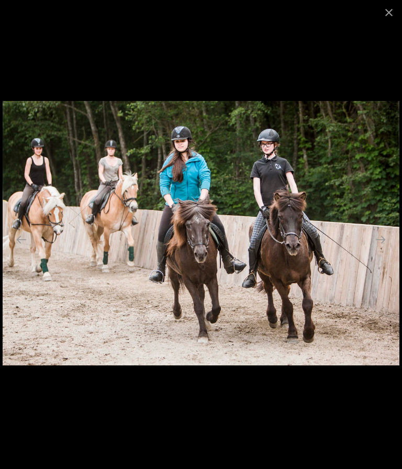
click at [380, 235] on button "Next slide" at bounding box center [381, 239] width 22 height 20
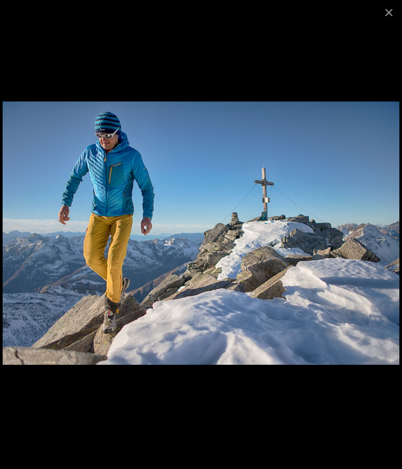
click at [379, 244] on button "Next slide" at bounding box center [381, 239] width 22 height 20
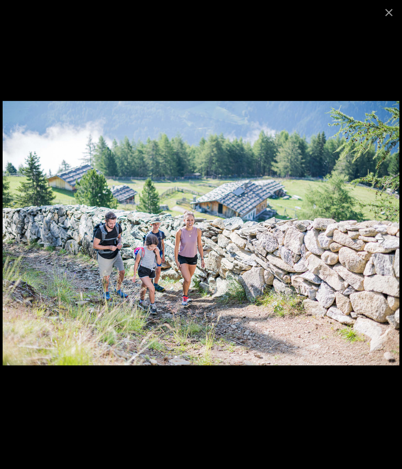
click at [382, 236] on button "Next slide" at bounding box center [381, 239] width 22 height 20
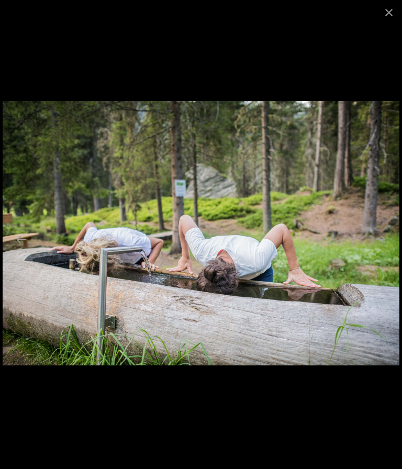
click at [378, 246] on button "Next slide" at bounding box center [381, 239] width 22 height 20
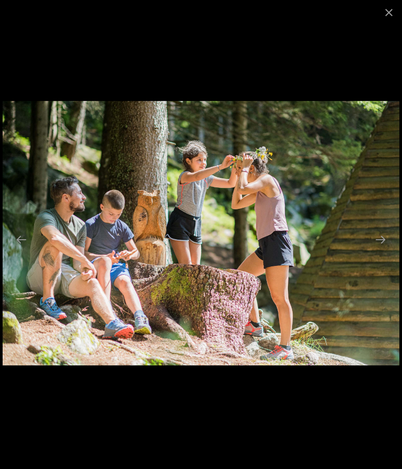
click at [382, 237] on button "Next slide" at bounding box center [381, 239] width 22 height 20
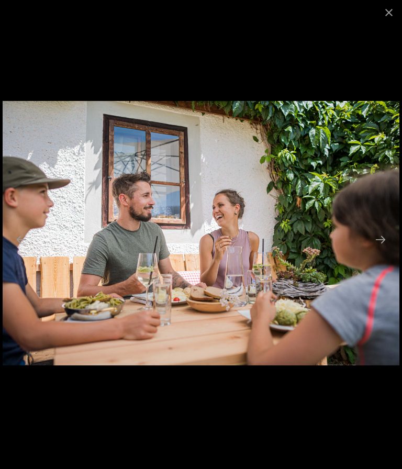
click at [380, 245] on button "Next slide" at bounding box center [381, 239] width 22 height 20
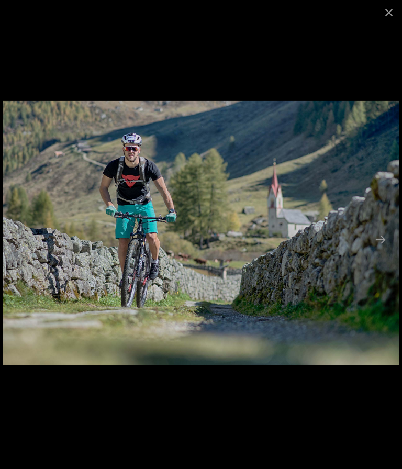
click at [376, 244] on button "Next slide" at bounding box center [381, 239] width 22 height 20
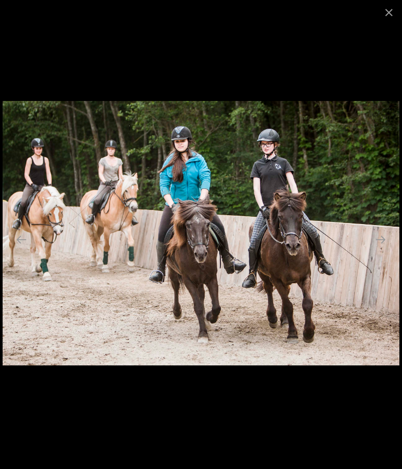
click at [381, 230] on button "Next slide" at bounding box center [381, 239] width 22 height 20
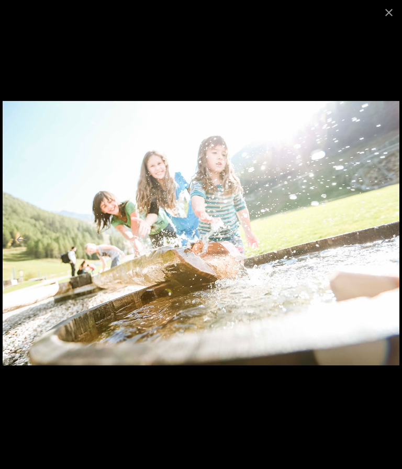
click at [382, 245] on button "Next slide" at bounding box center [381, 239] width 22 height 20
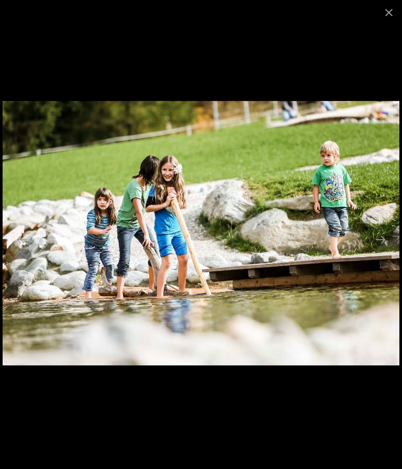
click at [384, 235] on button "Next slide" at bounding box center [381, 239] width 22 height 20
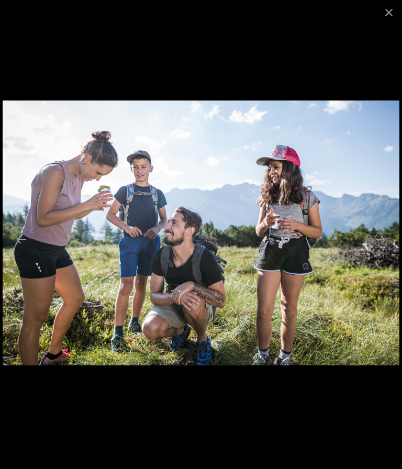
click at [385, 234] on button "Next slide" at bounding box center [381, 239] width 22 height 20
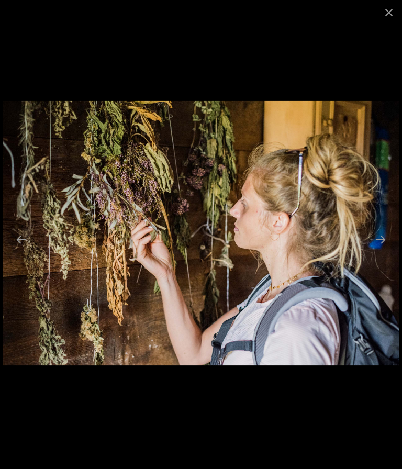
click at [384, 238] on button "Next slide" at bounding box center [381, 239] width 22 height 20
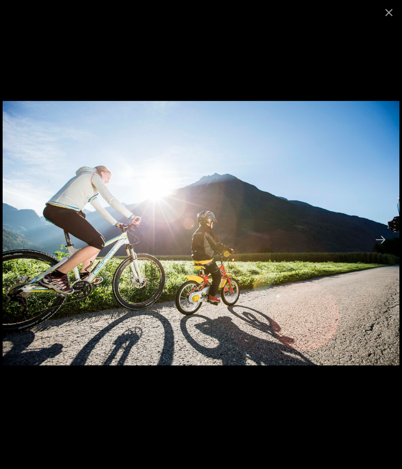
click at [384, 248] on button "Next slide" at bounding box center [381, 239] width 22 height 20
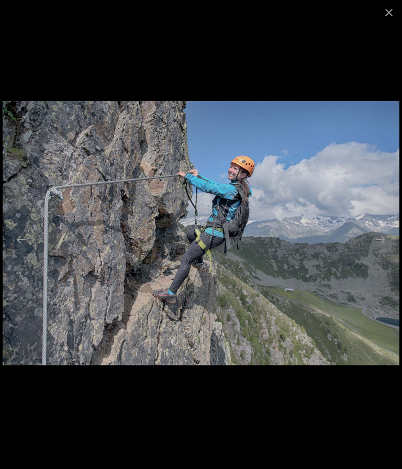
click at [386, 245] on button "Next slide" at bounding box center [381, 239] width 22 height 20
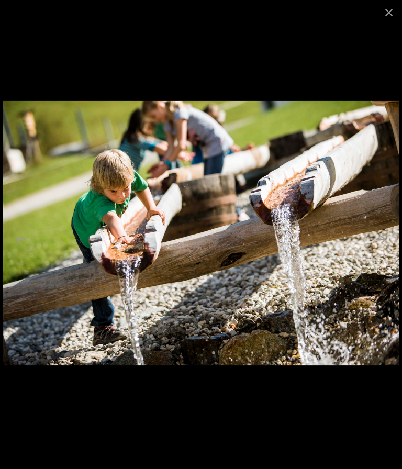
click at [389, 16] on button "Close gallery" at bounding box center [389, 12] width 26 height 25
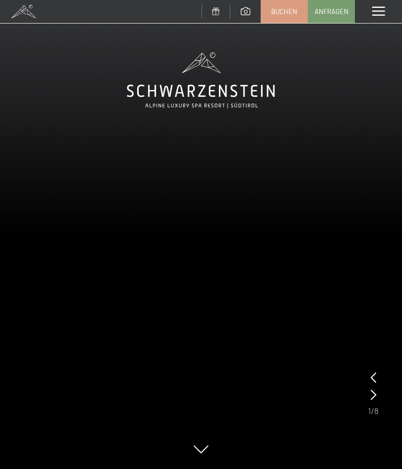
click at [386, 18] on div "Menü" at bounding box center [378, 11] width 47 height 23
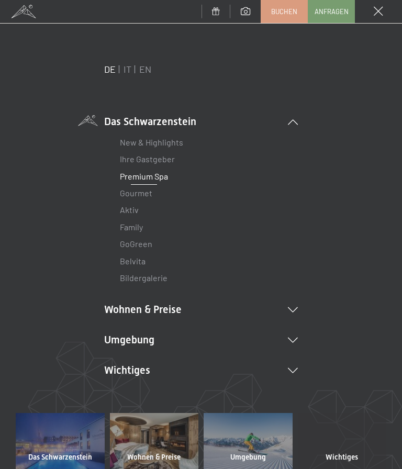
click at [386, 9] on div "Menü" at bounding box center [378, 11] width 47 height 23
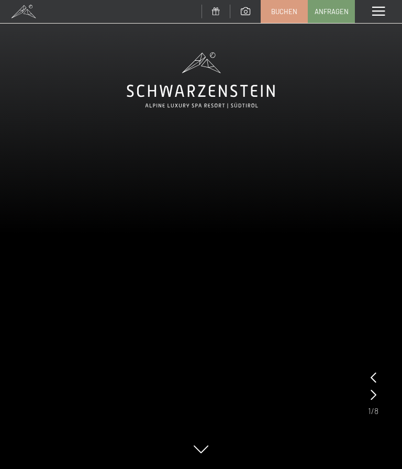
click at [381, 15] on span at bounding box center [379, 11] width 13 height 9
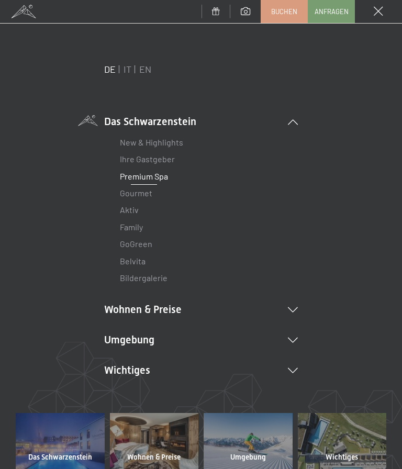
click at [143, 190] on link "Gourmet" at bounding box center [136, 193] width 32 height 10
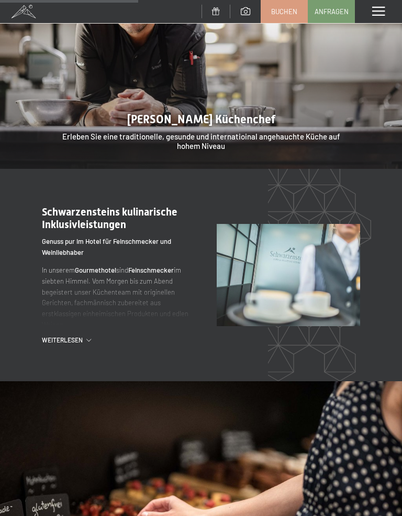
scroll to position [947, 0]
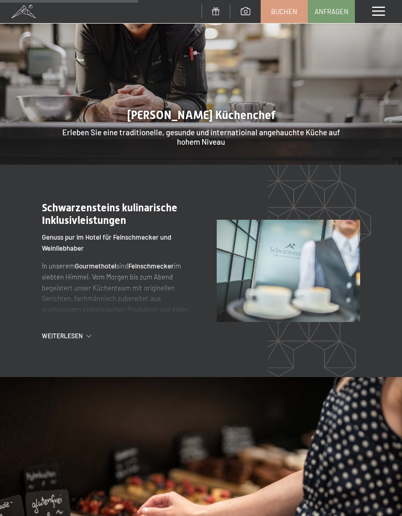
click at [65, 331] on span "Weiterlesen" at bounding box center [64, 335] width 45 height 9
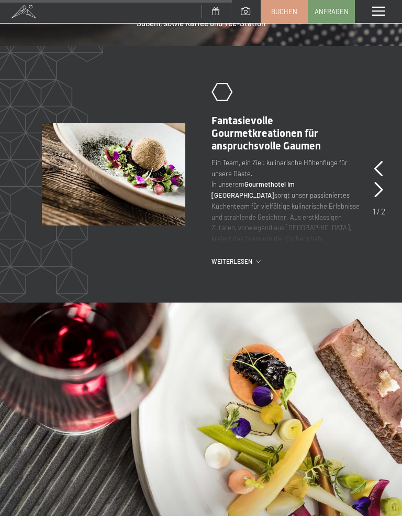
scroll to position [1658, 0]
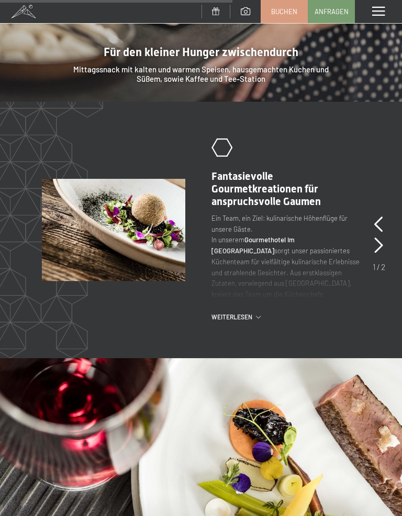
click at [231, 272] on div ".st0{fill:none;stroke:#FFFFFF;stroke-width:2;stroke-linecap:round;stroke-miterl…" at bounding box center [272, 229] width 175 height 182
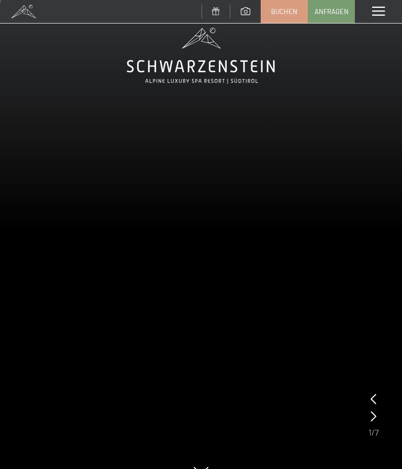
scroll to position [0, 0]
